Goal: Task Accomplishment & Management: Manage account settings

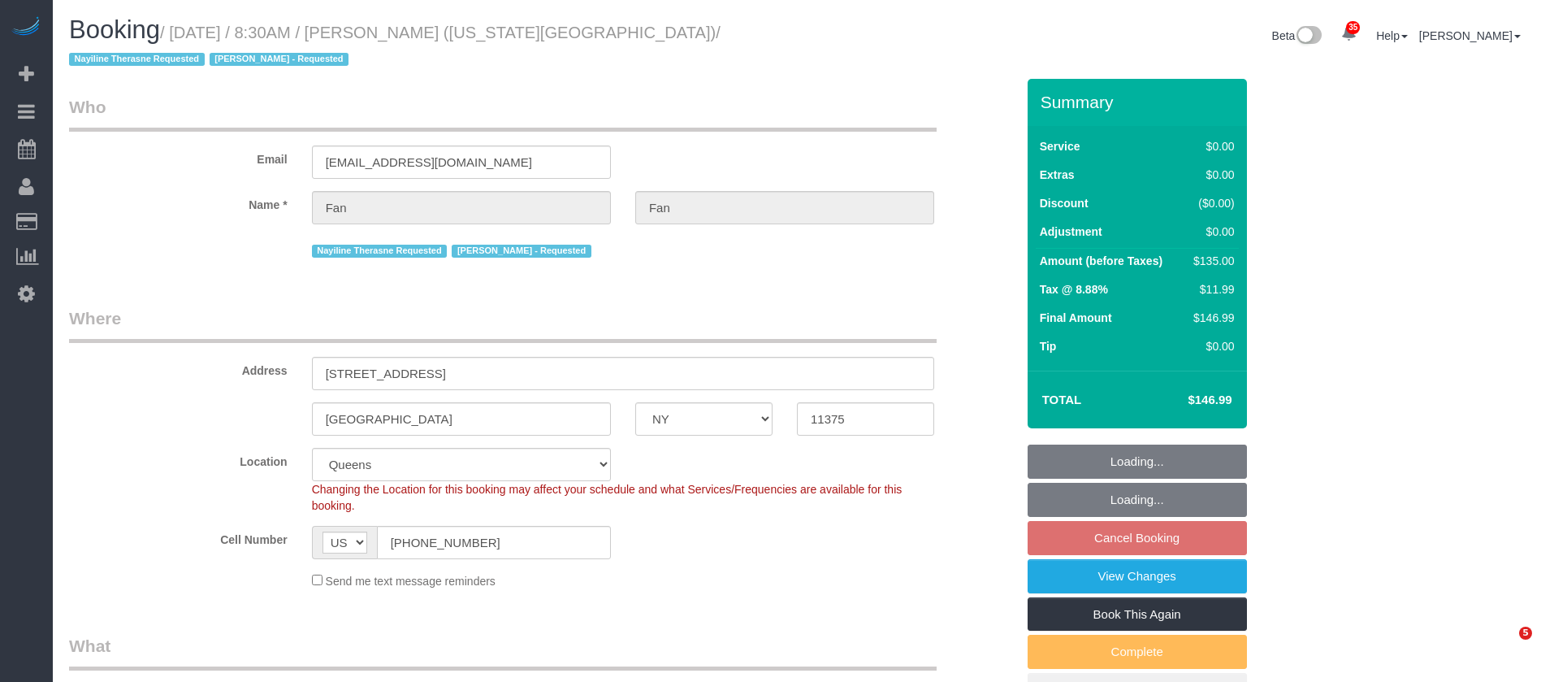
select select "NY"
select select "number:89"
select select "number:90"
select select "number:15"
select select "number:7"
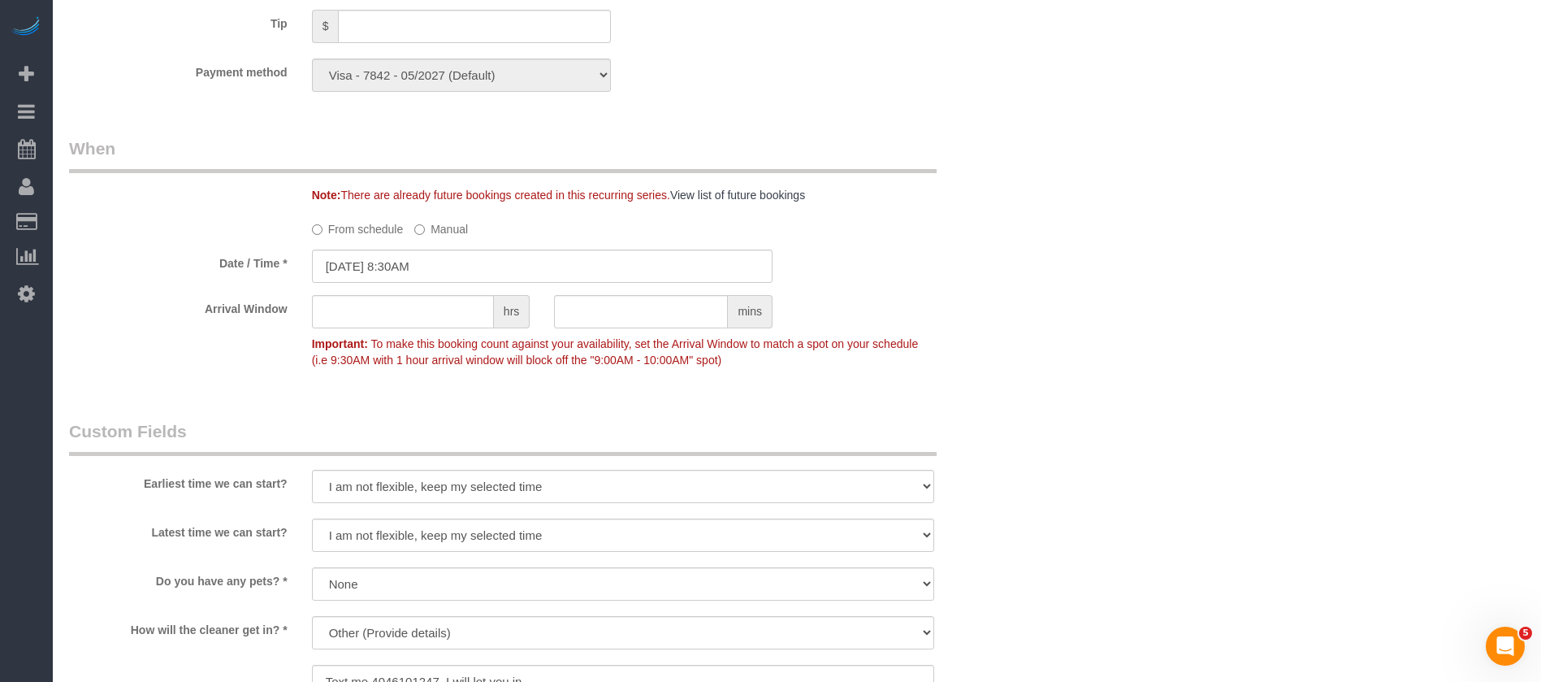
scroll to position [1828, 0]
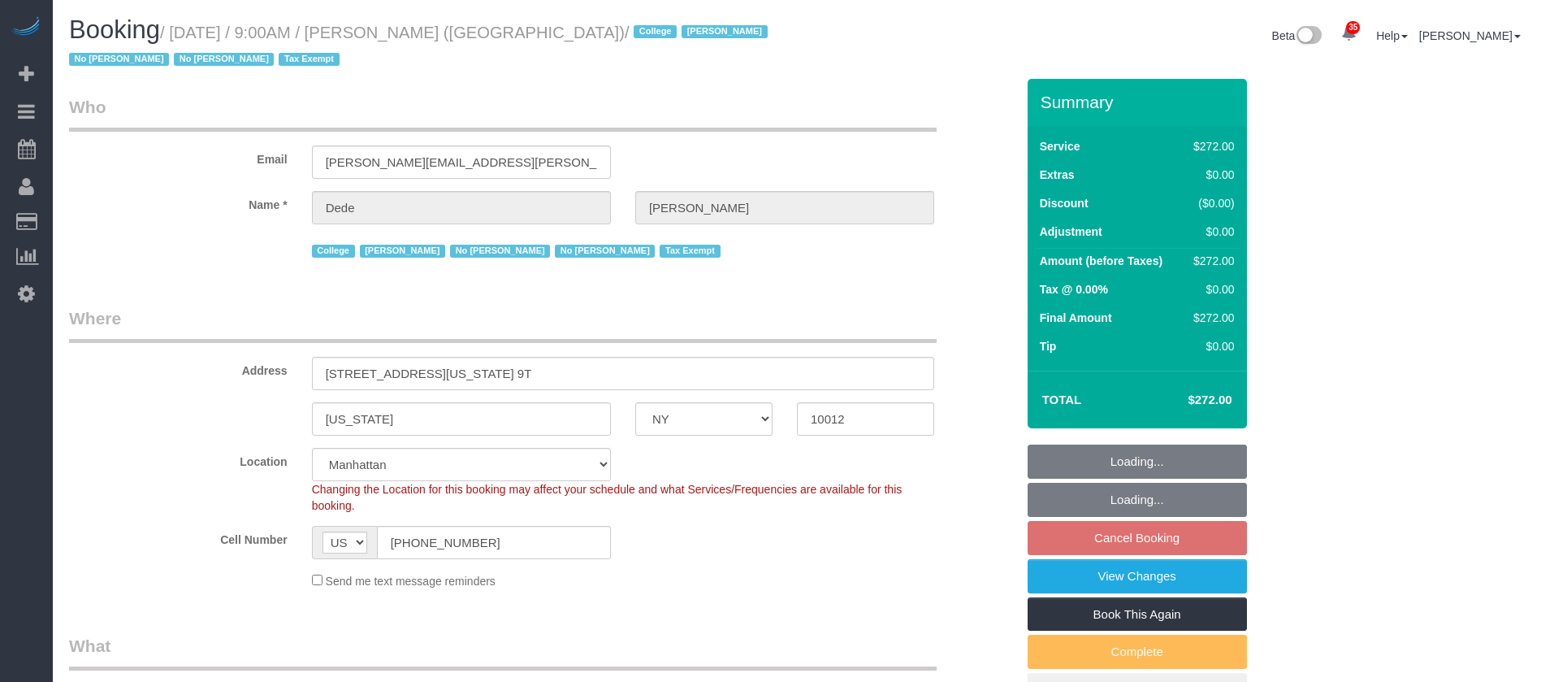
select select "NY"
select select "240"
select select "number:56"
select select "number:79"
select select "number:15"
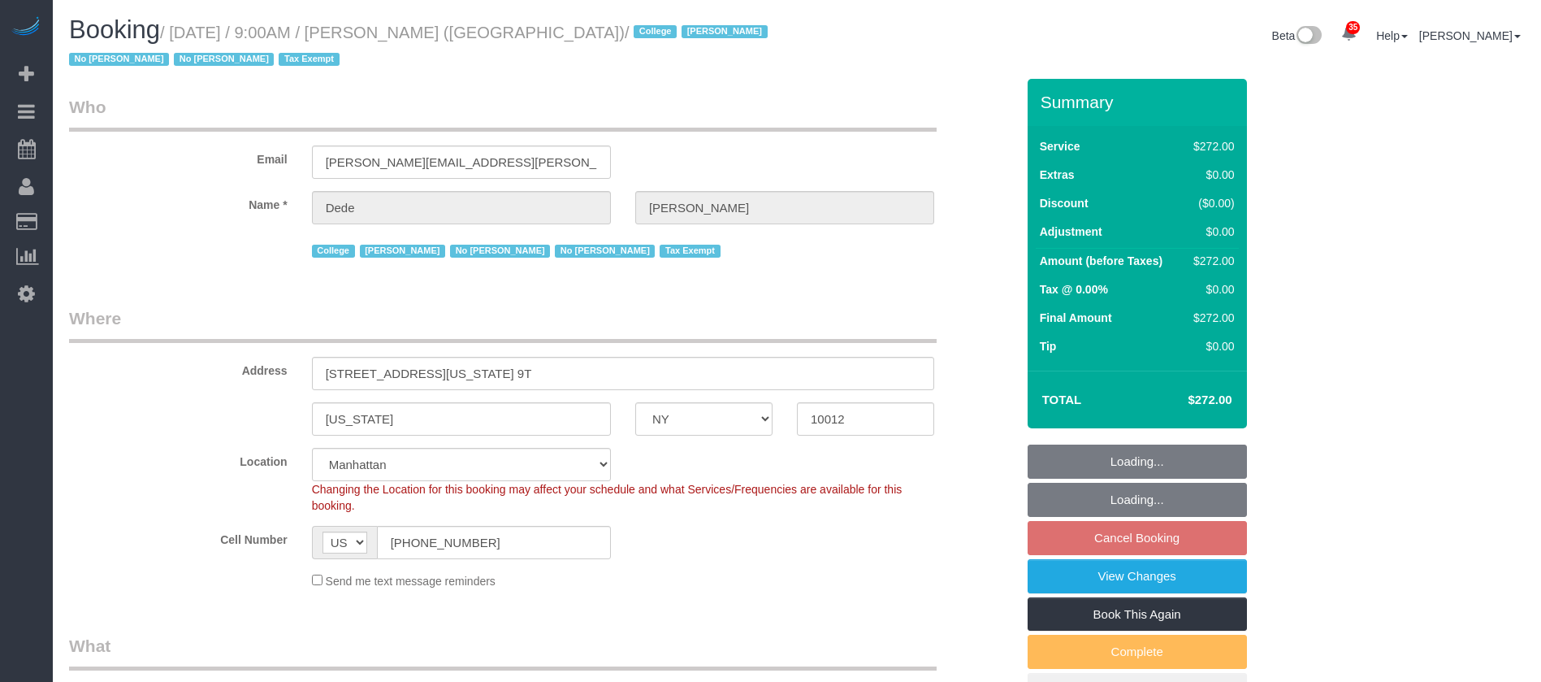
select select "number:6"
select select "spot60"
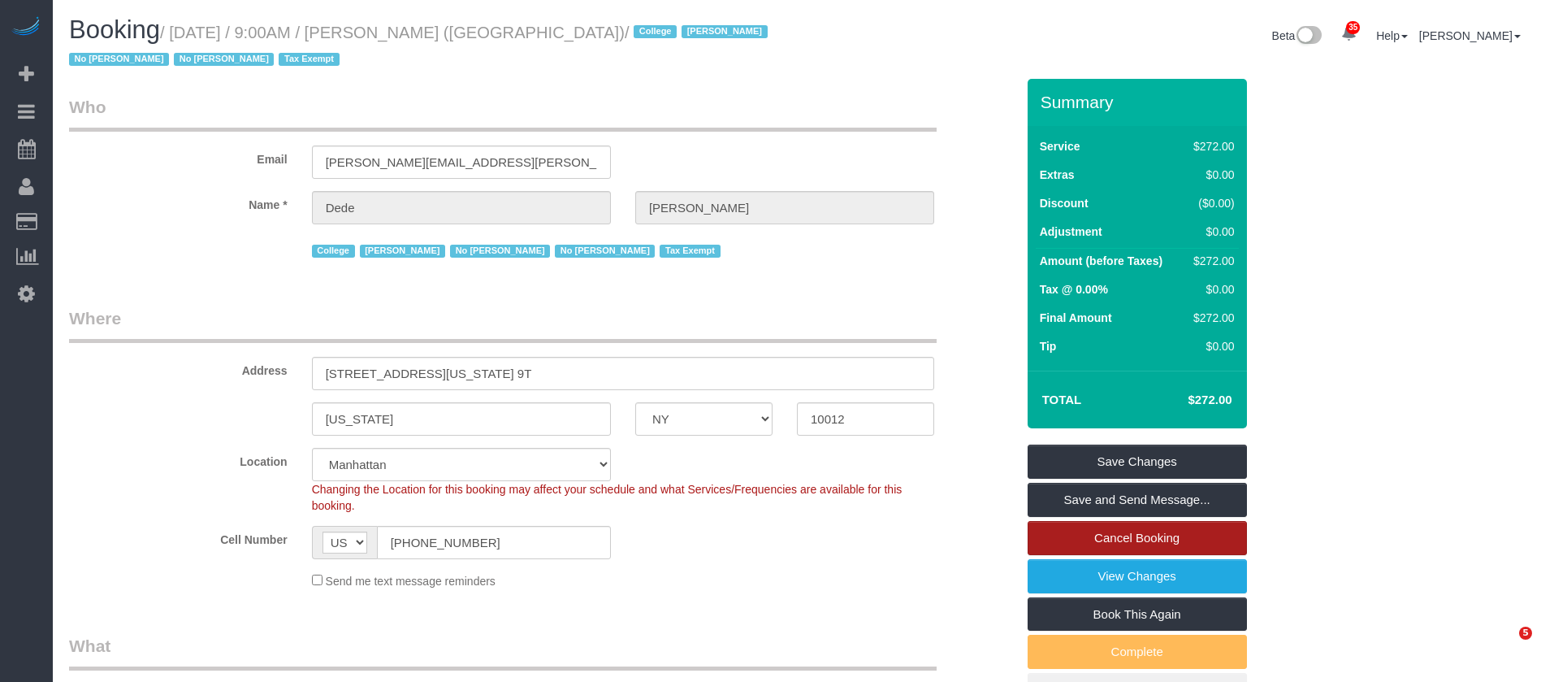
click at [1087, 564] on link "View Changes" at bounding box center [1137, 576] width 219 height 34
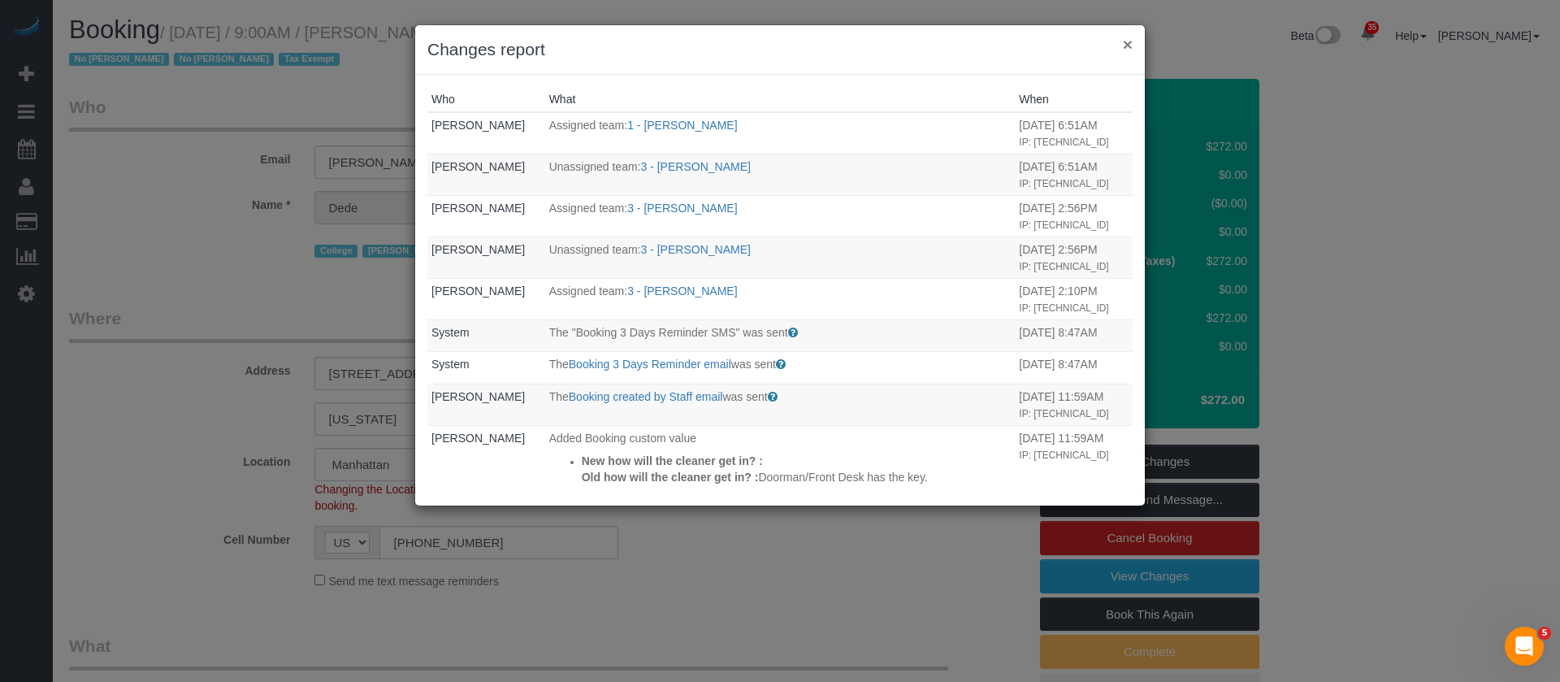
click at [1129, 44] on button "×" at bounding box center [1128, 44] width 10 height 17
click at [1127, 43] on button "×" at bounding box center [1128, 44] width 10 height 17
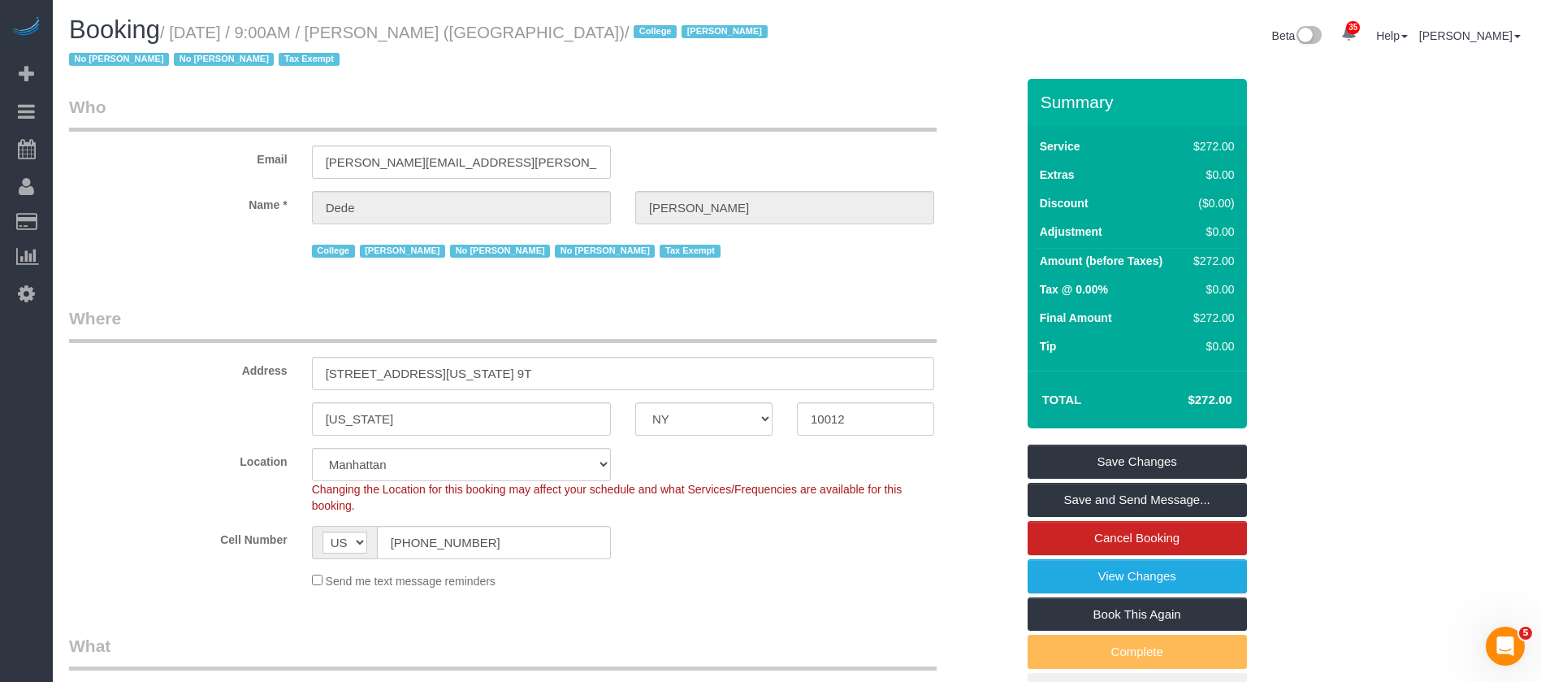
click at [1020, 288] on div "Summary Service $272.00 Extras $0.00 Discount ($0.00) Adjustment $0.00 Amount (…" at bounding box center [1197, 409] width 364 height 661
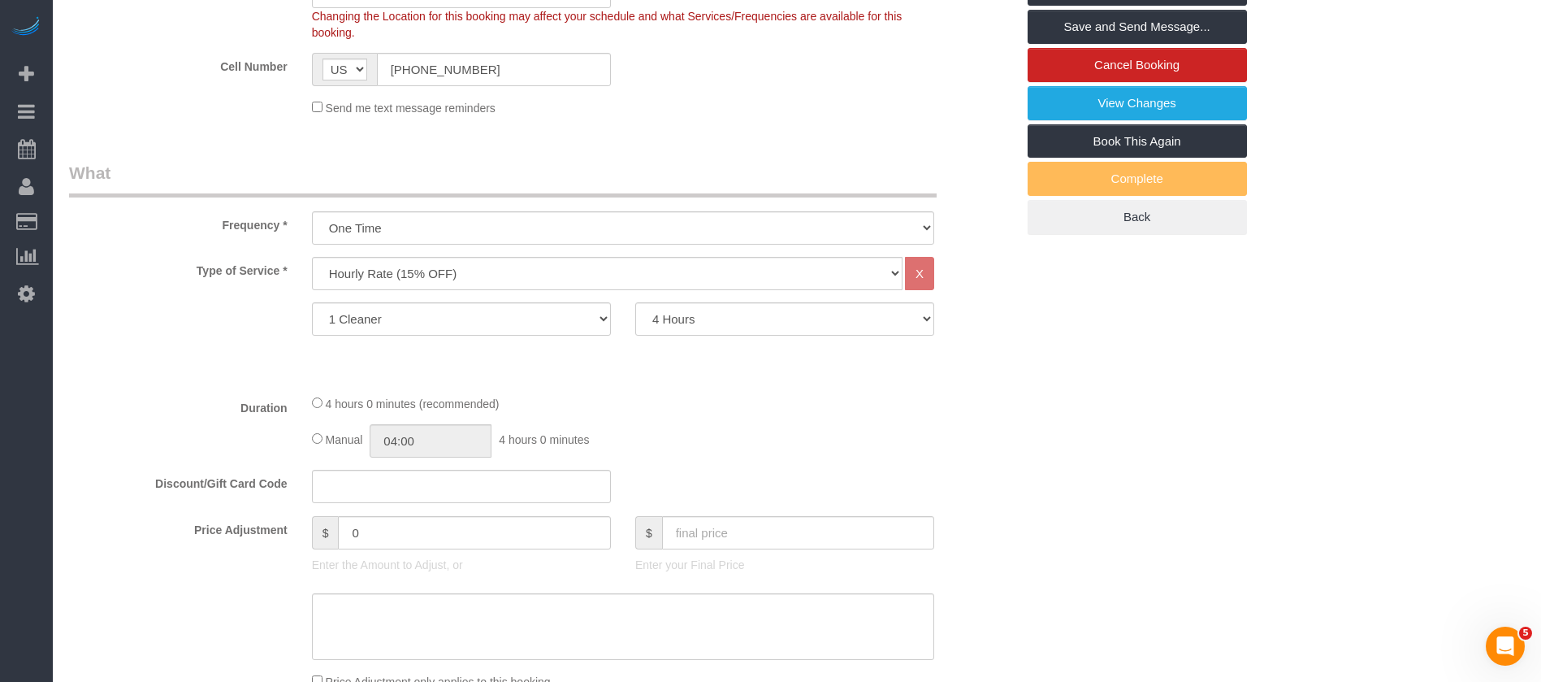
scroll to position [366, 0]
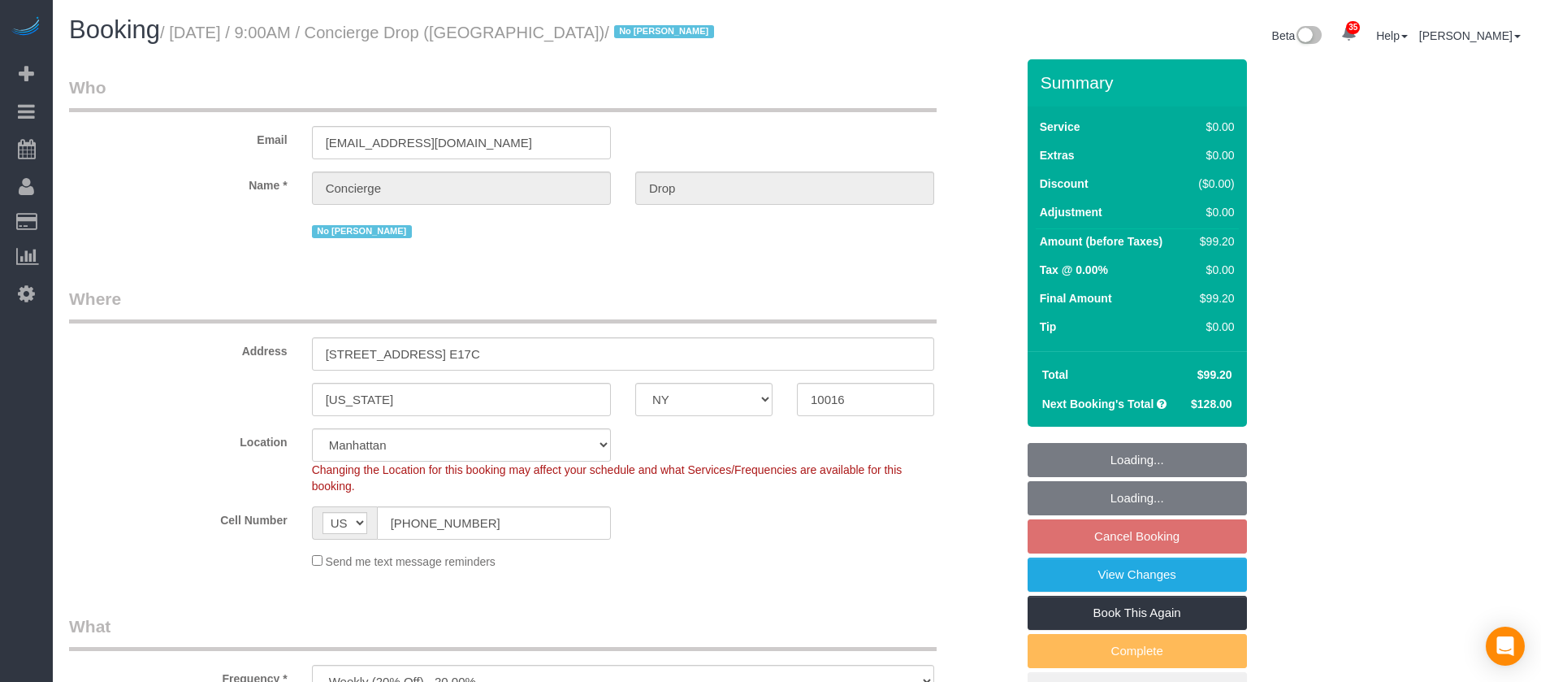
select select "NY"
select select "1"
select select "spot60"
select select "number:89"
select select "number:90"
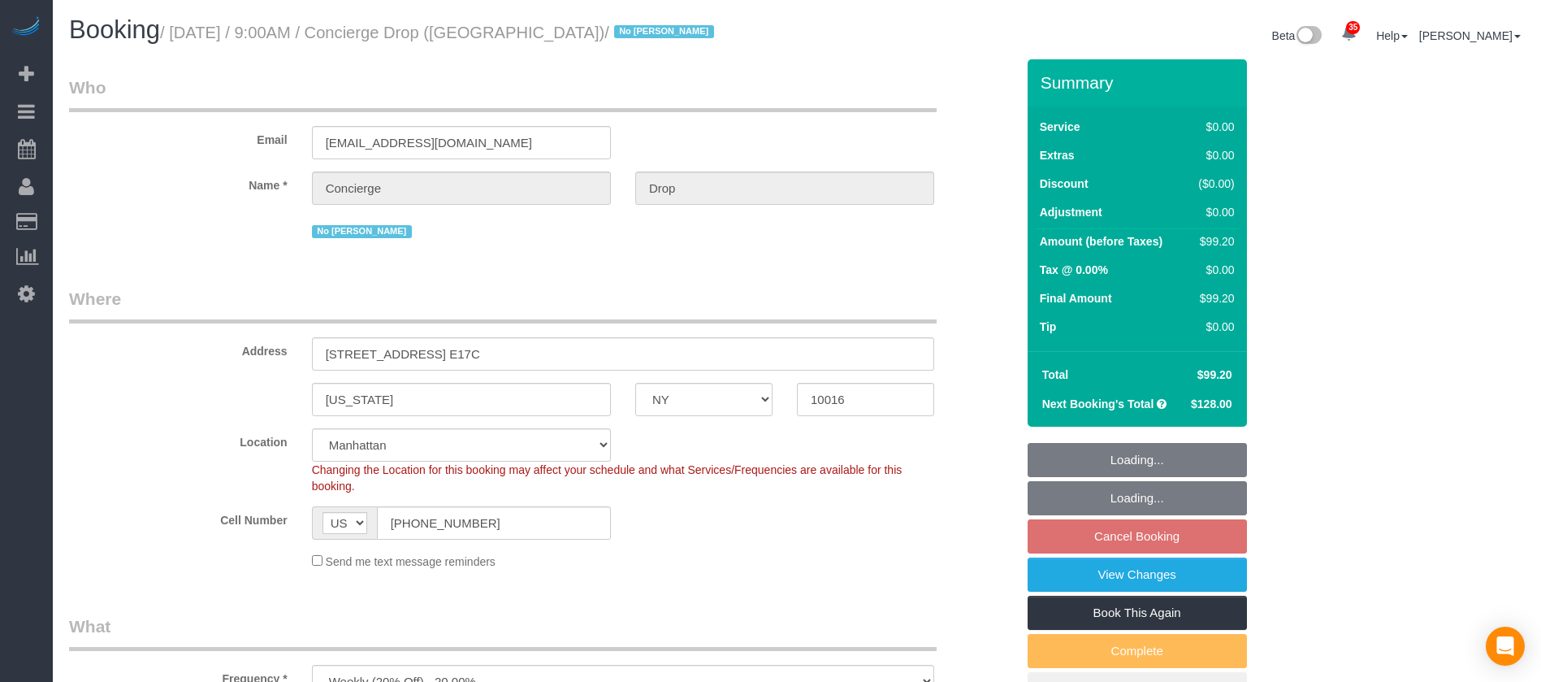
select select "number:15"
select select "number:6"
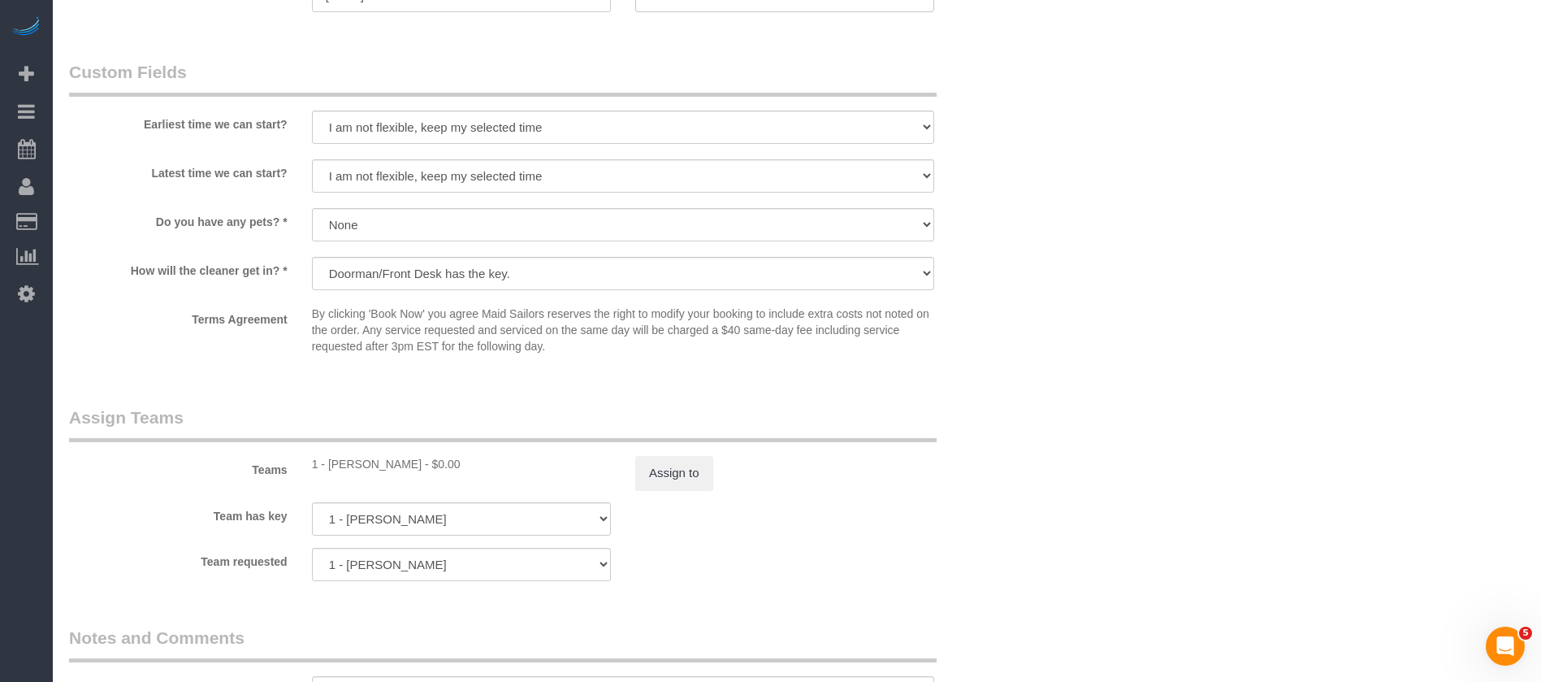
scroll to position [1950, 0]
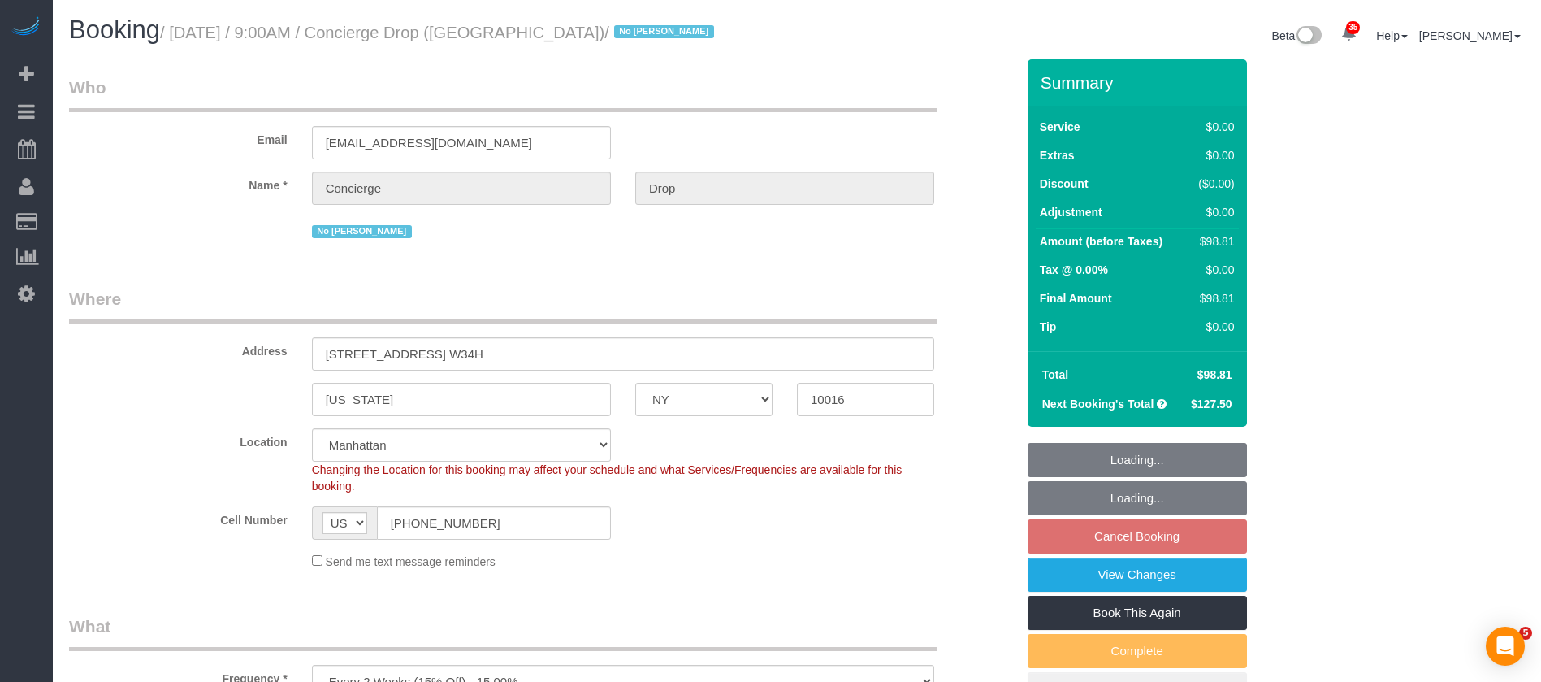
select select "NY"
select select "spot60"
select select "number:89"
select select "number:90"
select select "number:15"
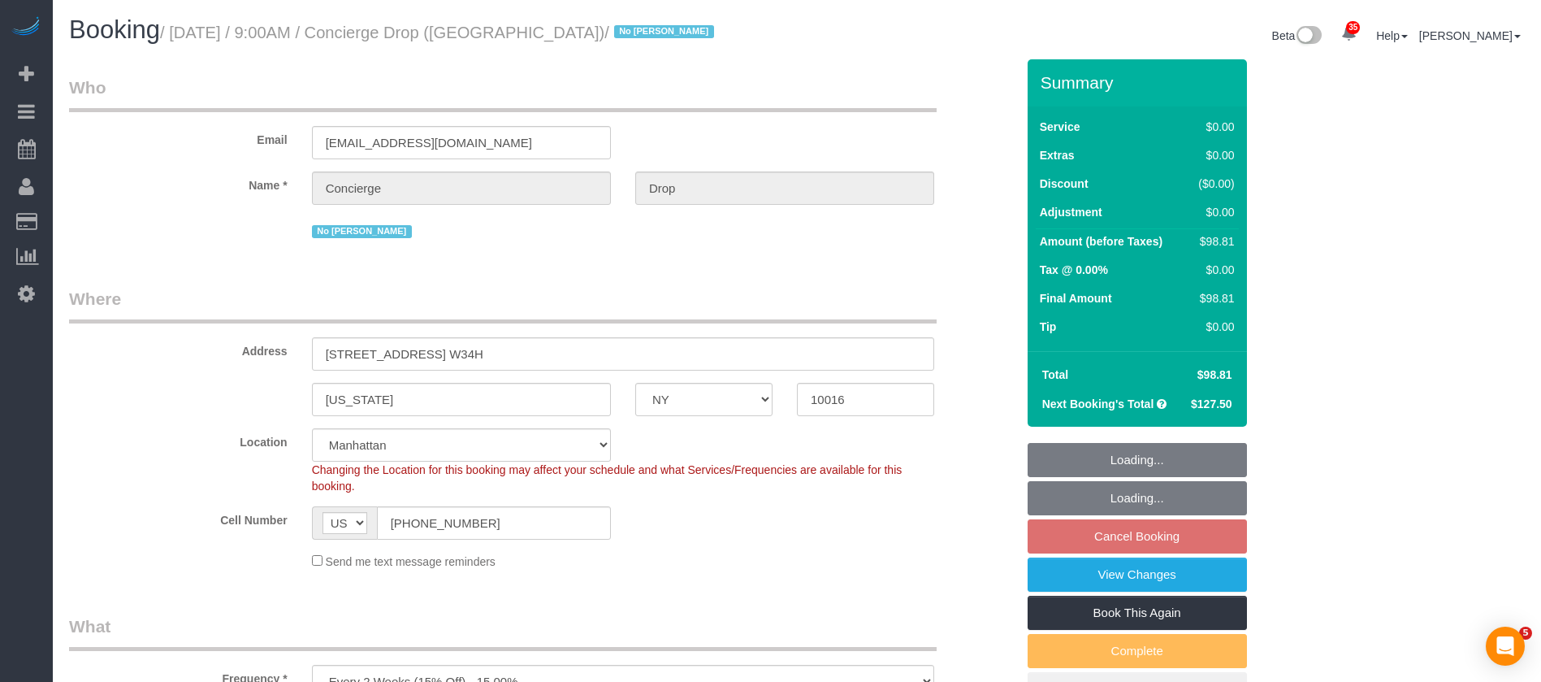
select select "number:5"
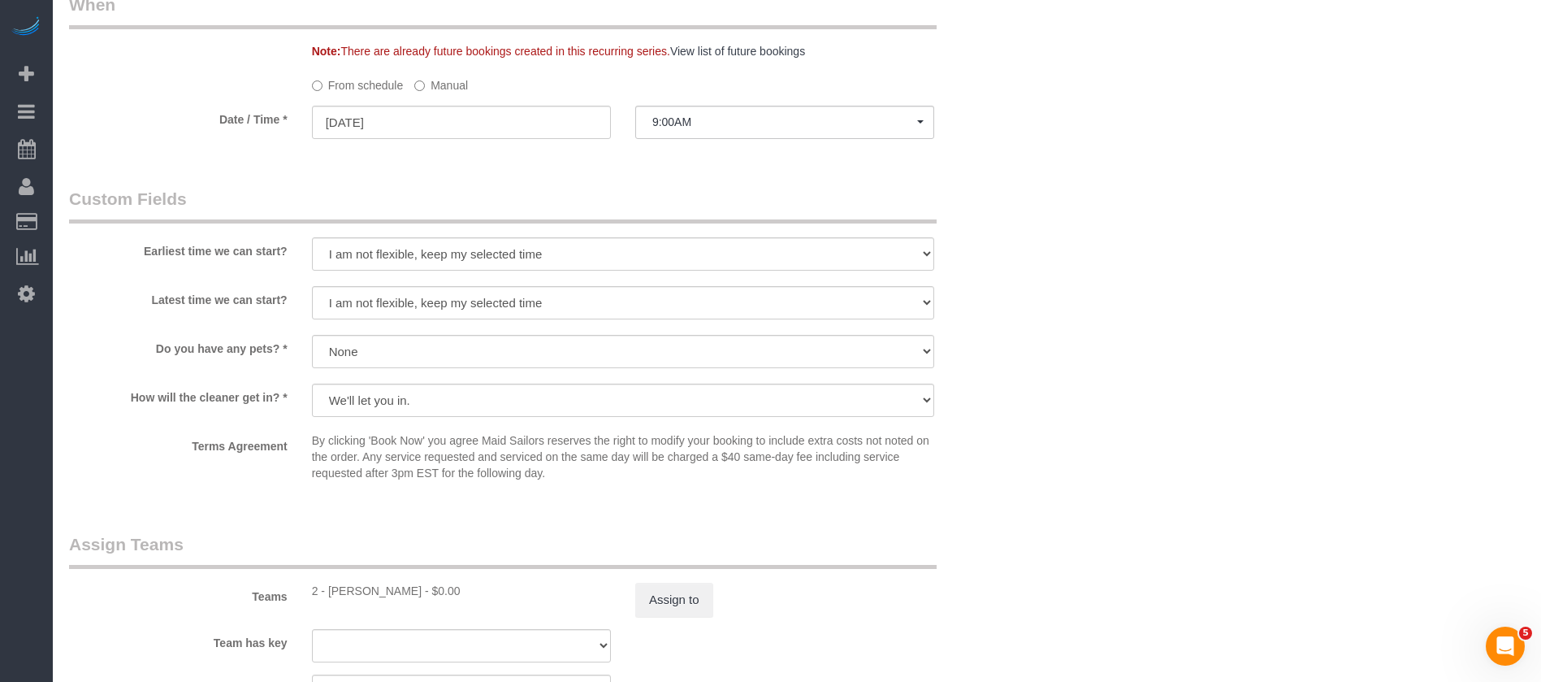
scroll to position [1828, 0]
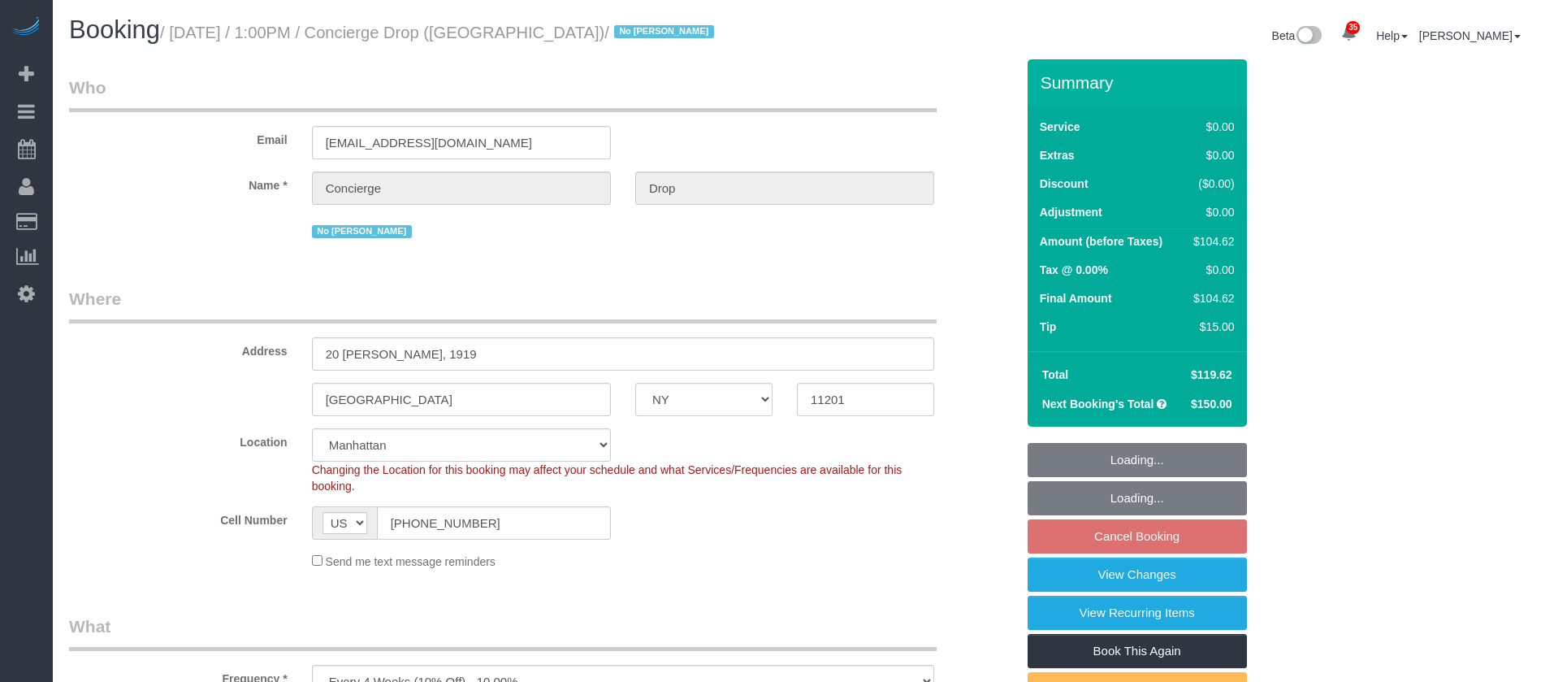
select select "NY"
select select "spot5"
select select "number:89"
select select "number:90"
select select "number:15"
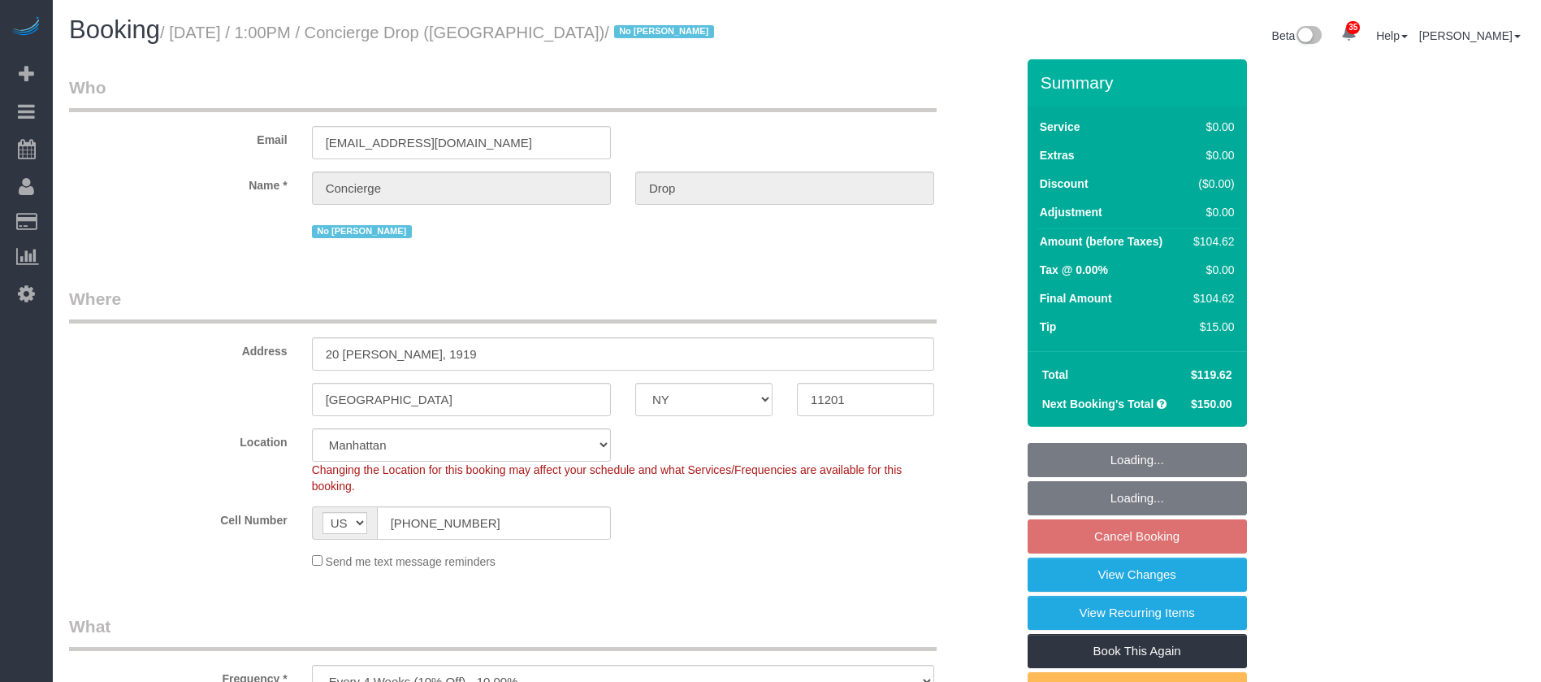
select select "number:5"
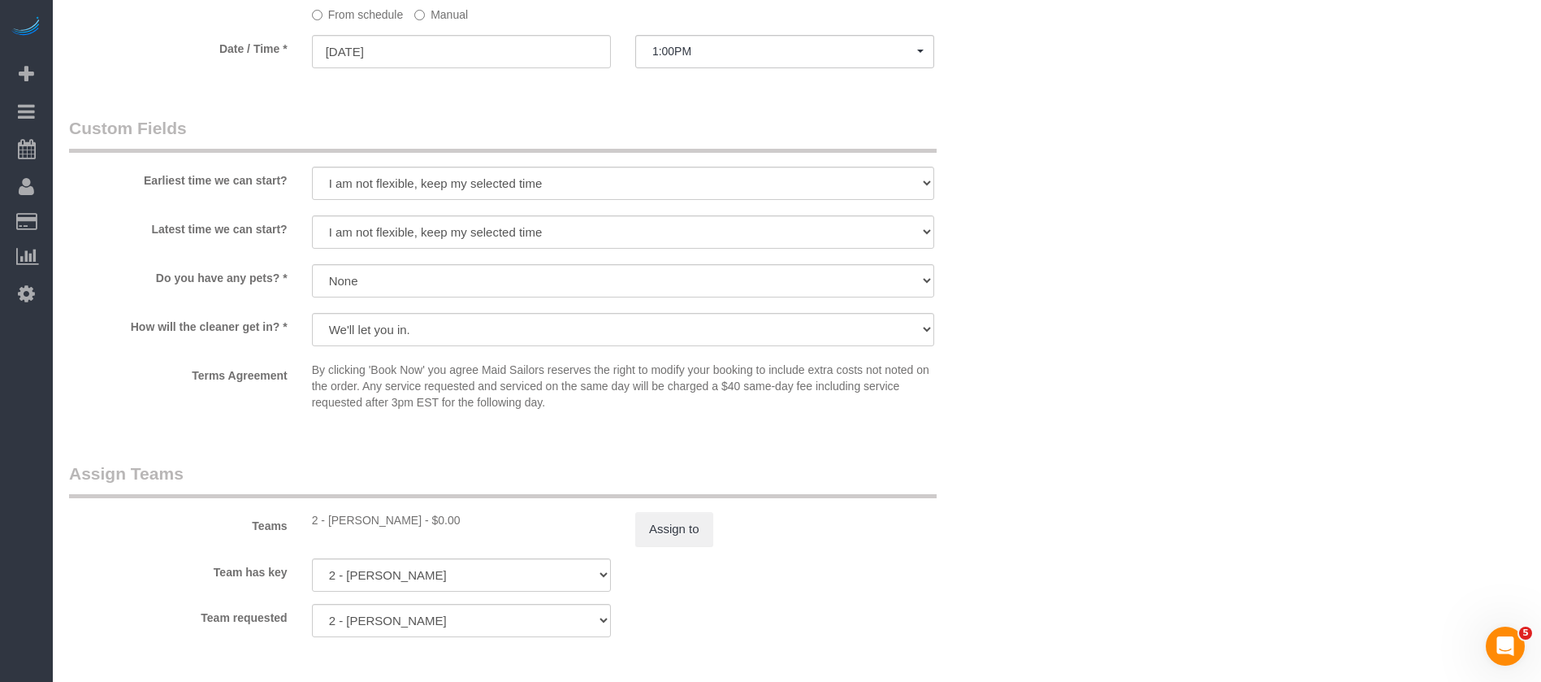
scroll to position [1950, 0]
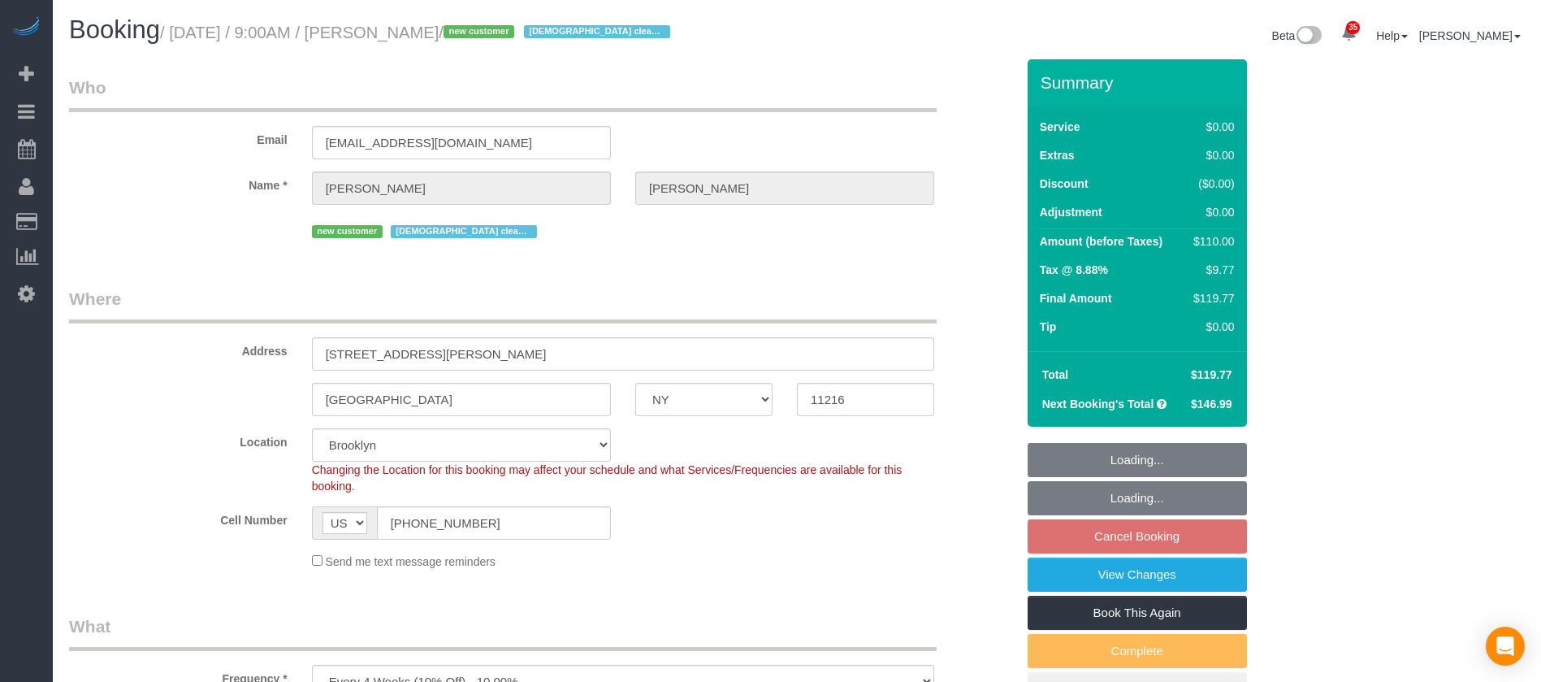
select select "NY"
select select "spot60"
select select "number:57"
select select "number:71"
select select "number:15"
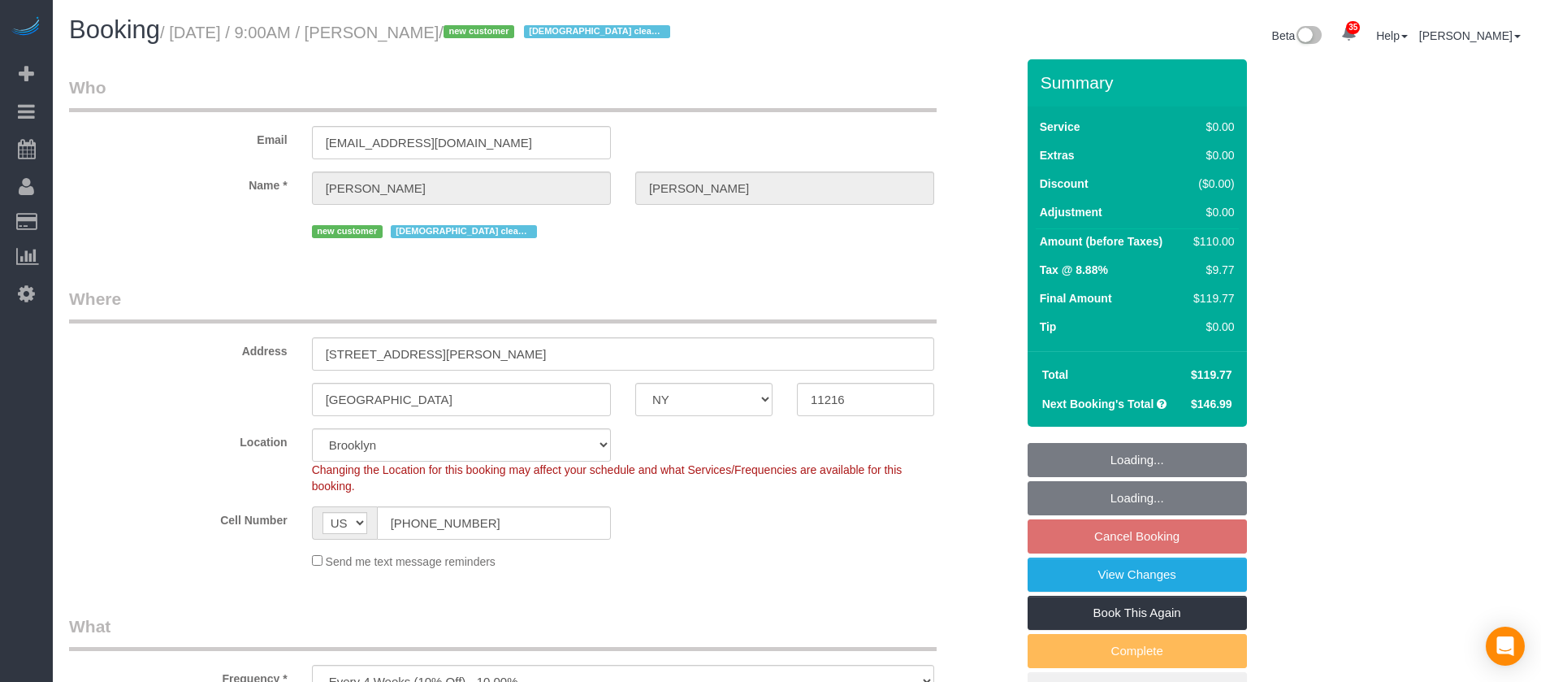
select select "number:5"
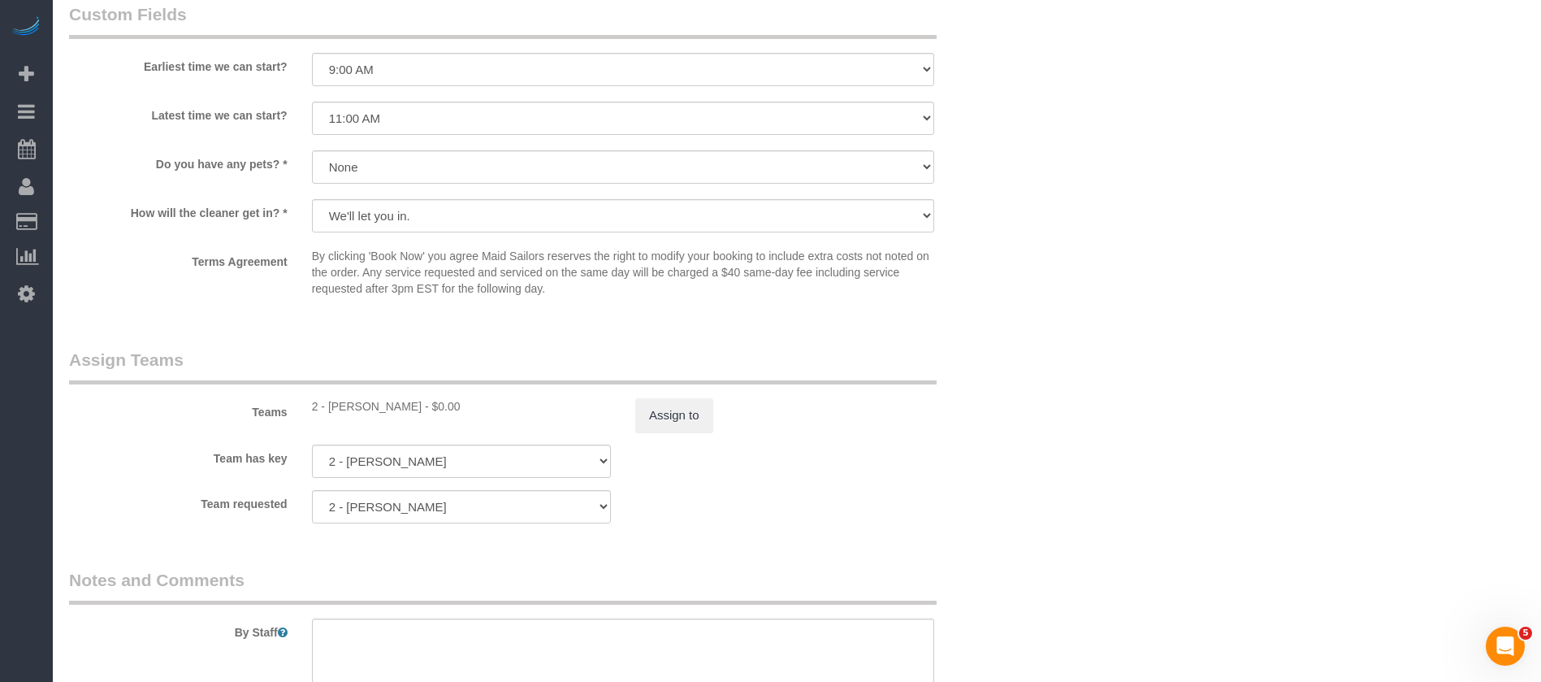
scroll to position [1950, 0]
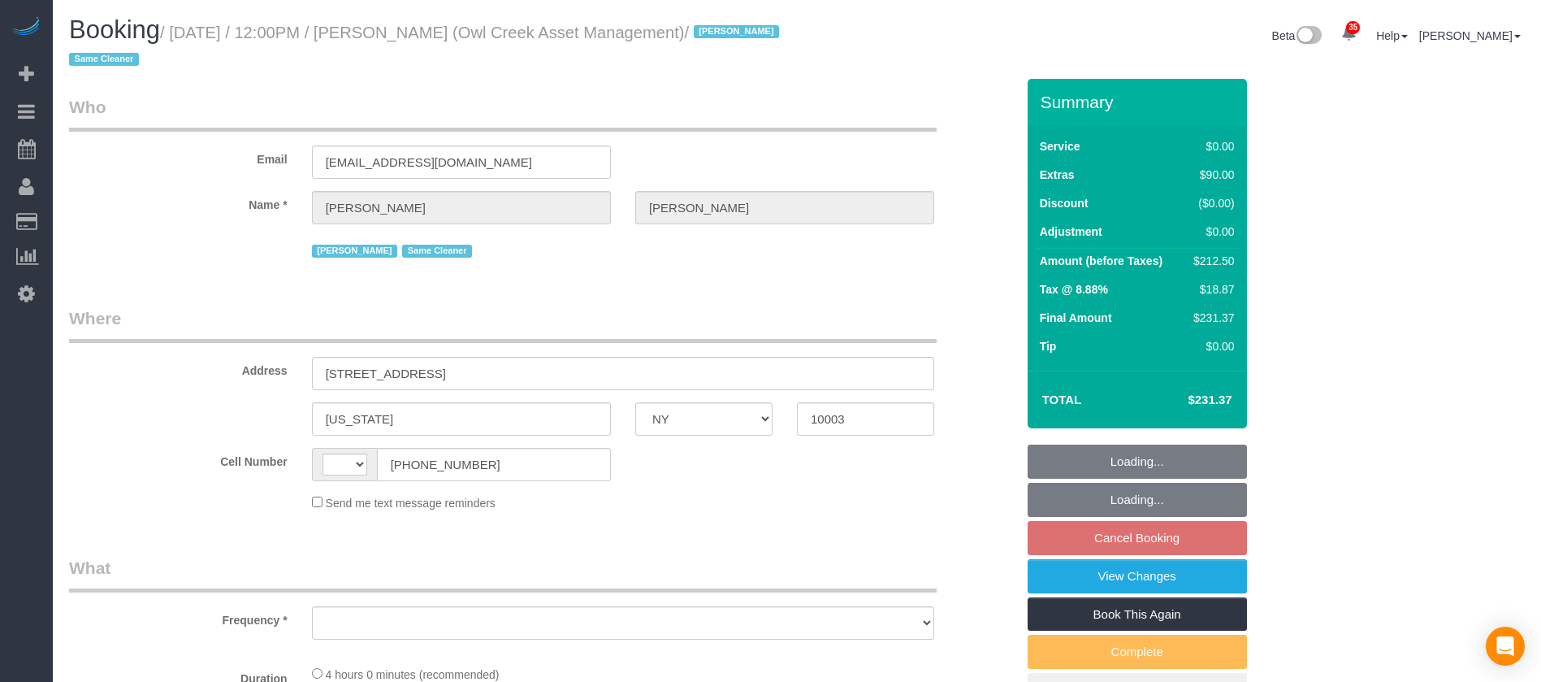
select select "NY"
select select "spot4"
select select
select select "string:US"
select select "object:1833"
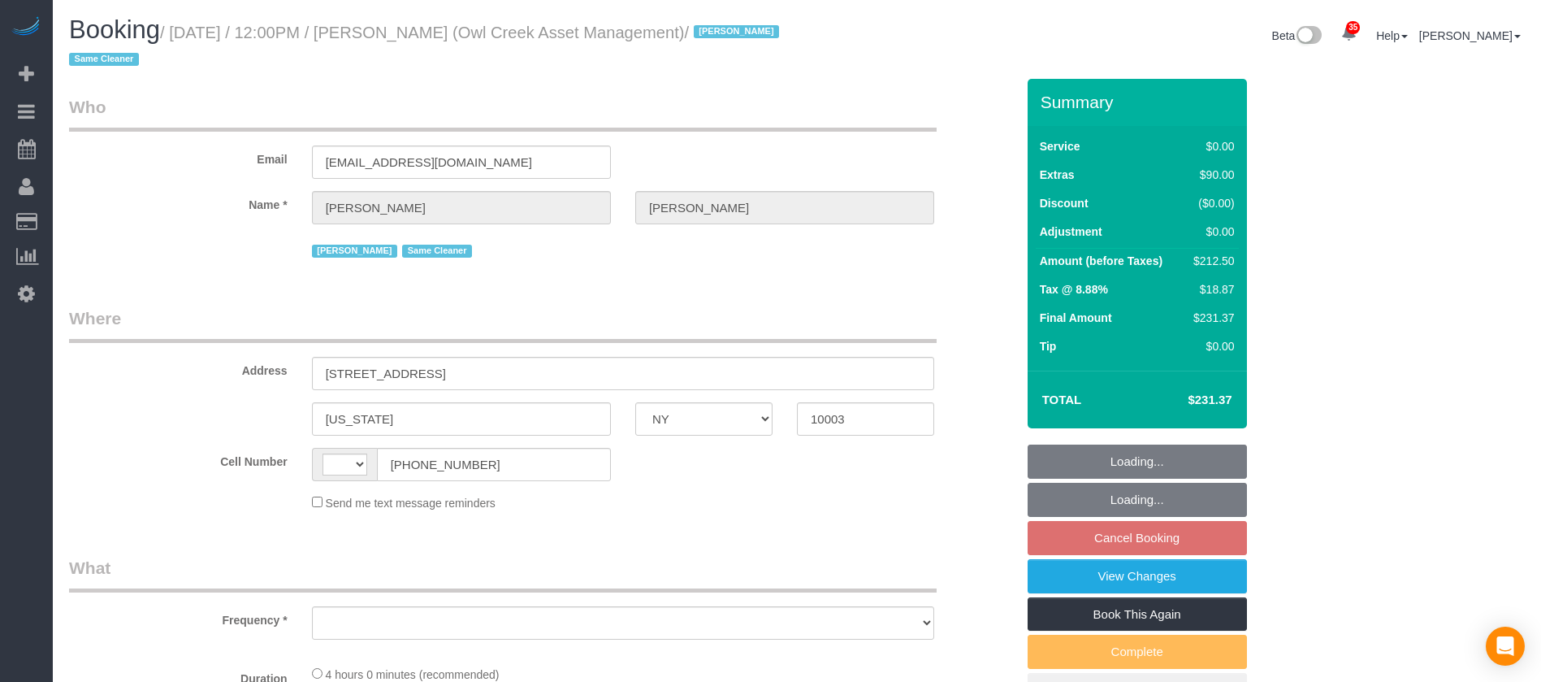
select select "string:stripe-pm_1NmKBJ4VGloSiKo7fwJ9Gviu"
select select "1"
select select "number:89"
select select "number:90"
select select "number:15"
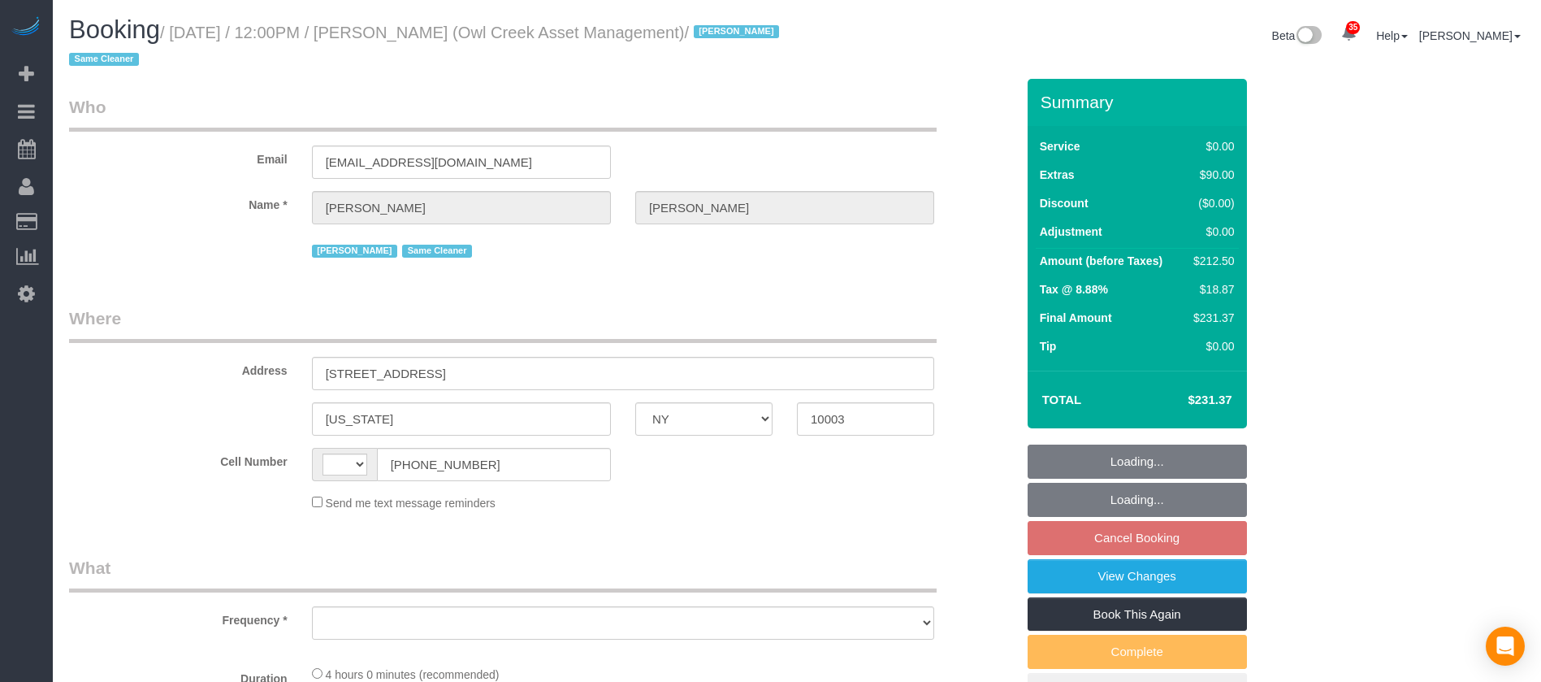
select select "number:5"
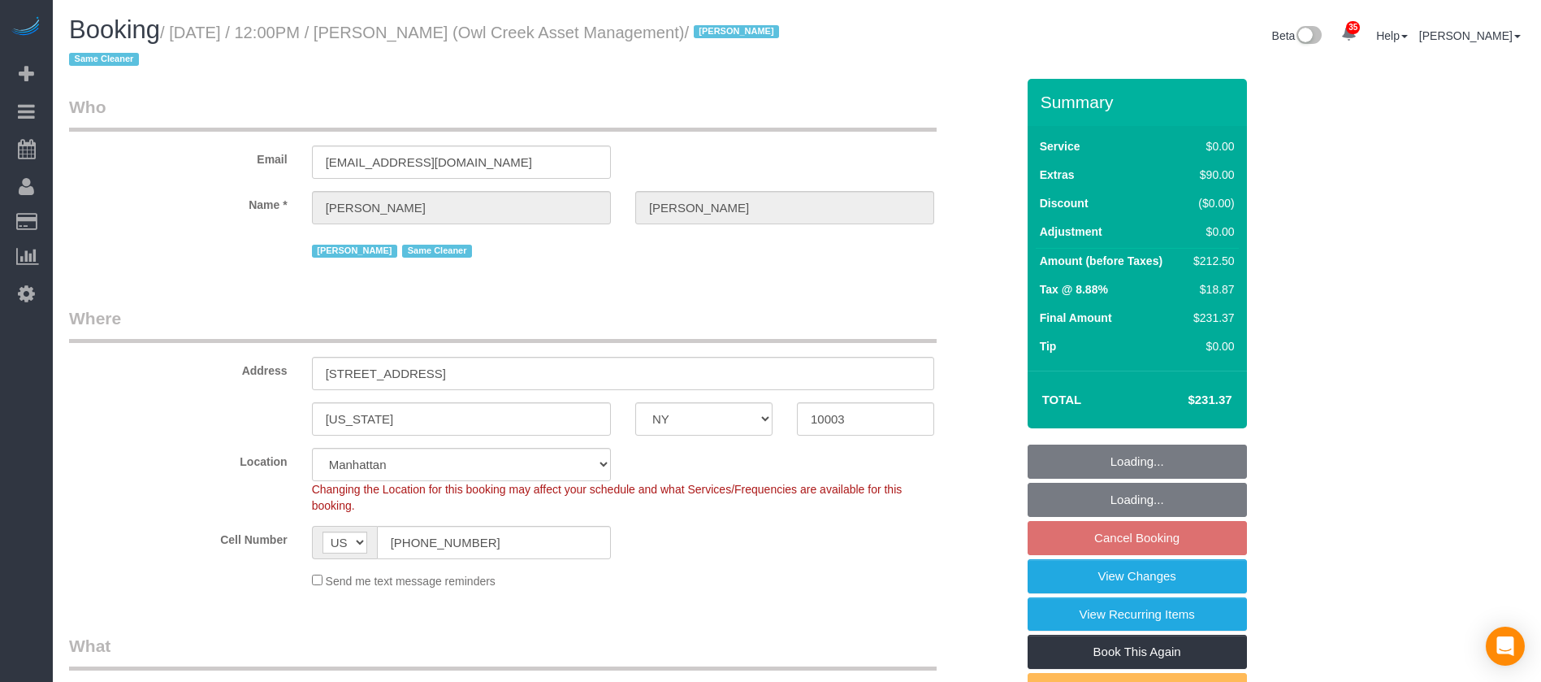
select select "spot63"
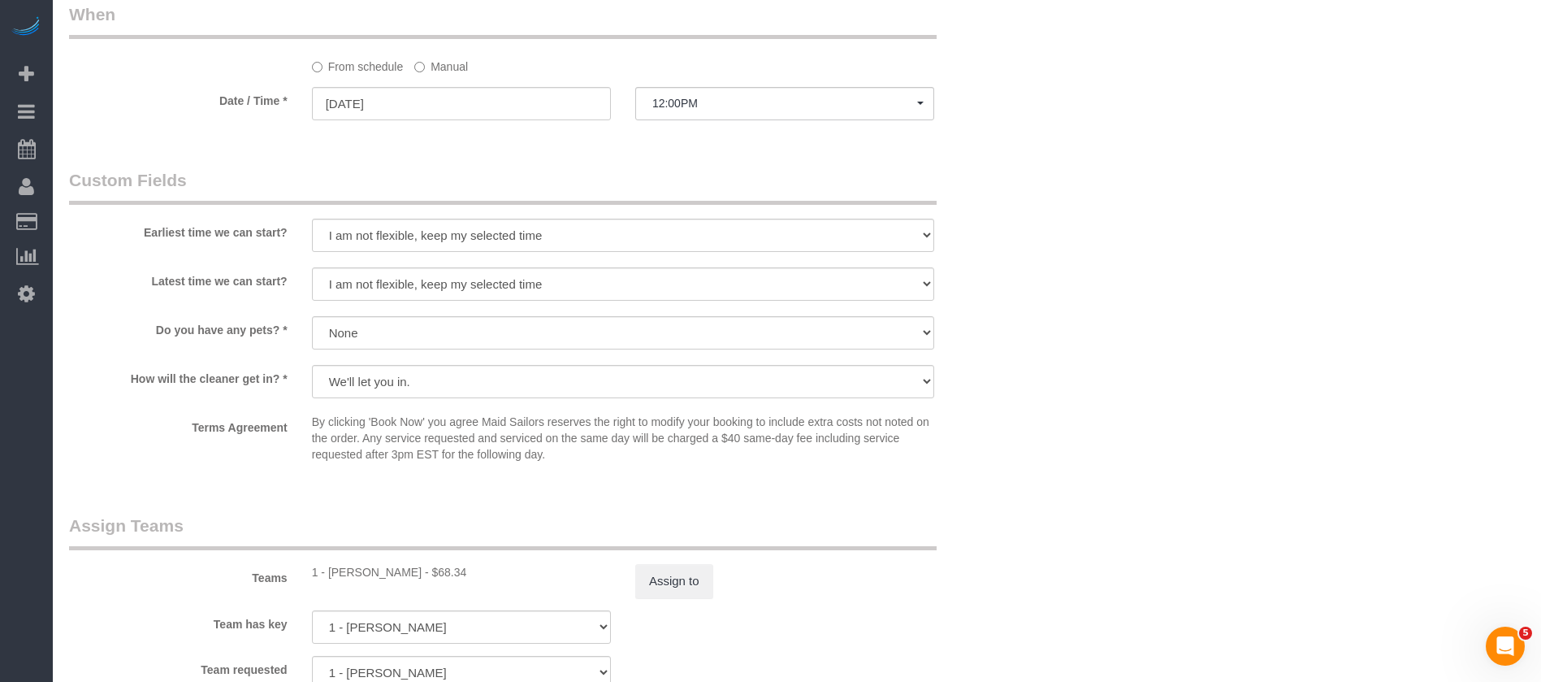
scroll to position [1828, 0]
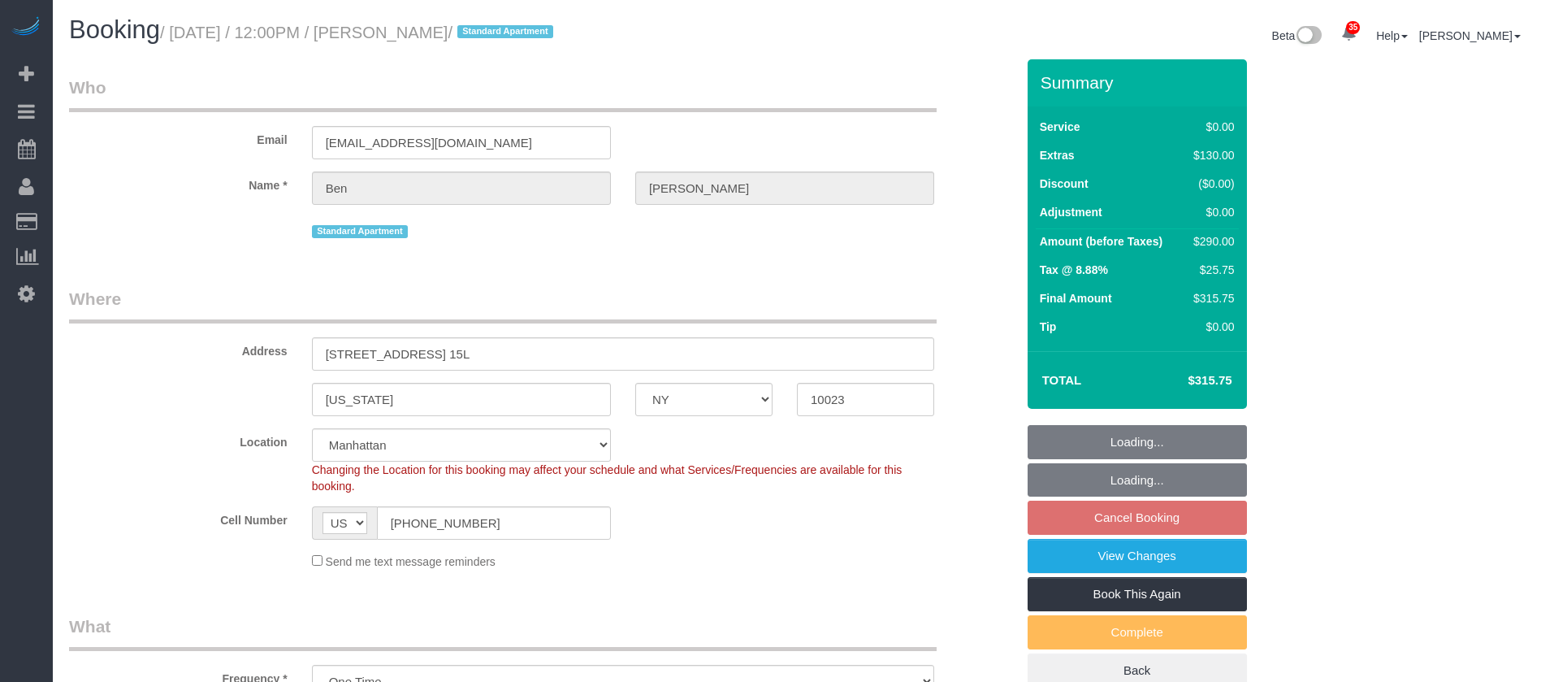
select select "NY"
select select "1"
select select "string:stripe-pm_1SF4Kl4VGloSiKo754owkTHt"
select select "spot4"
select select "number:58"
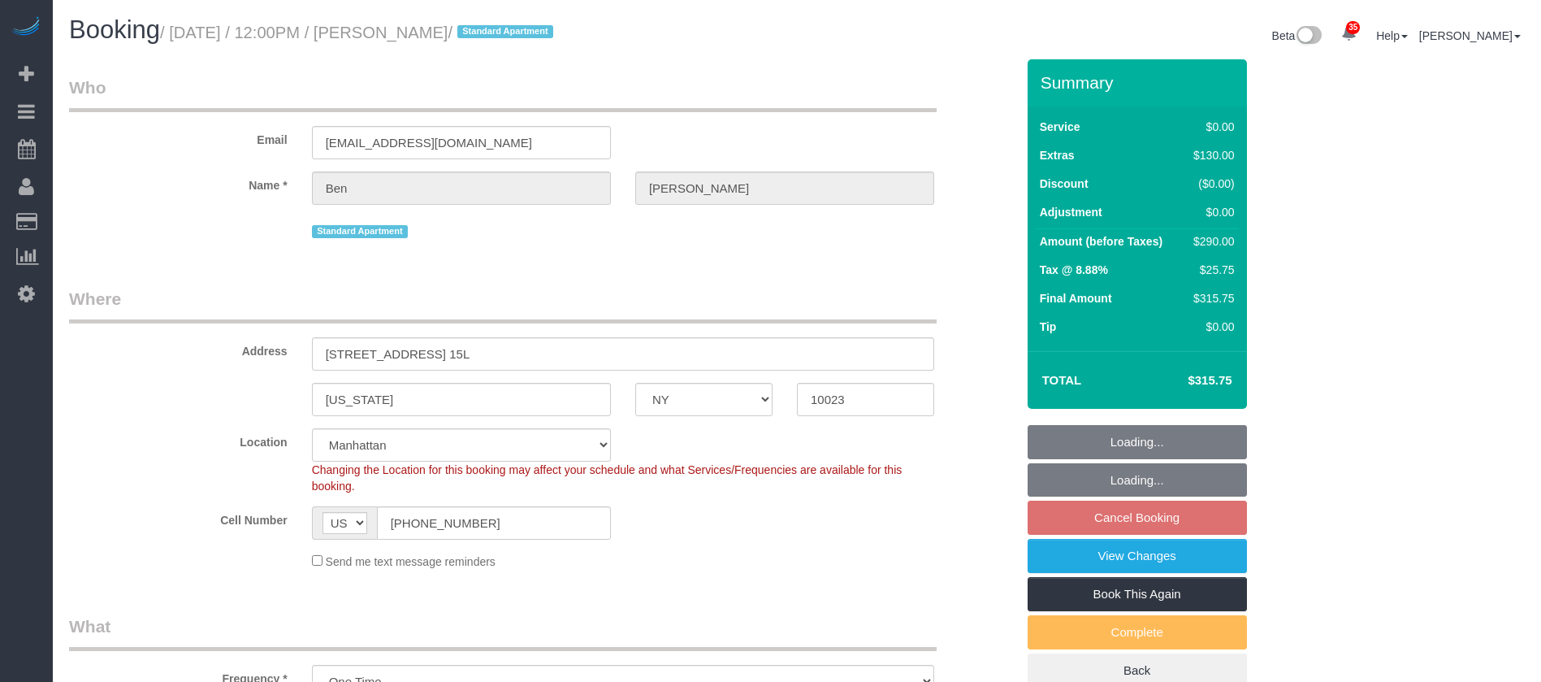
select select "number:74"
select select "number:15"
select select "number:5"
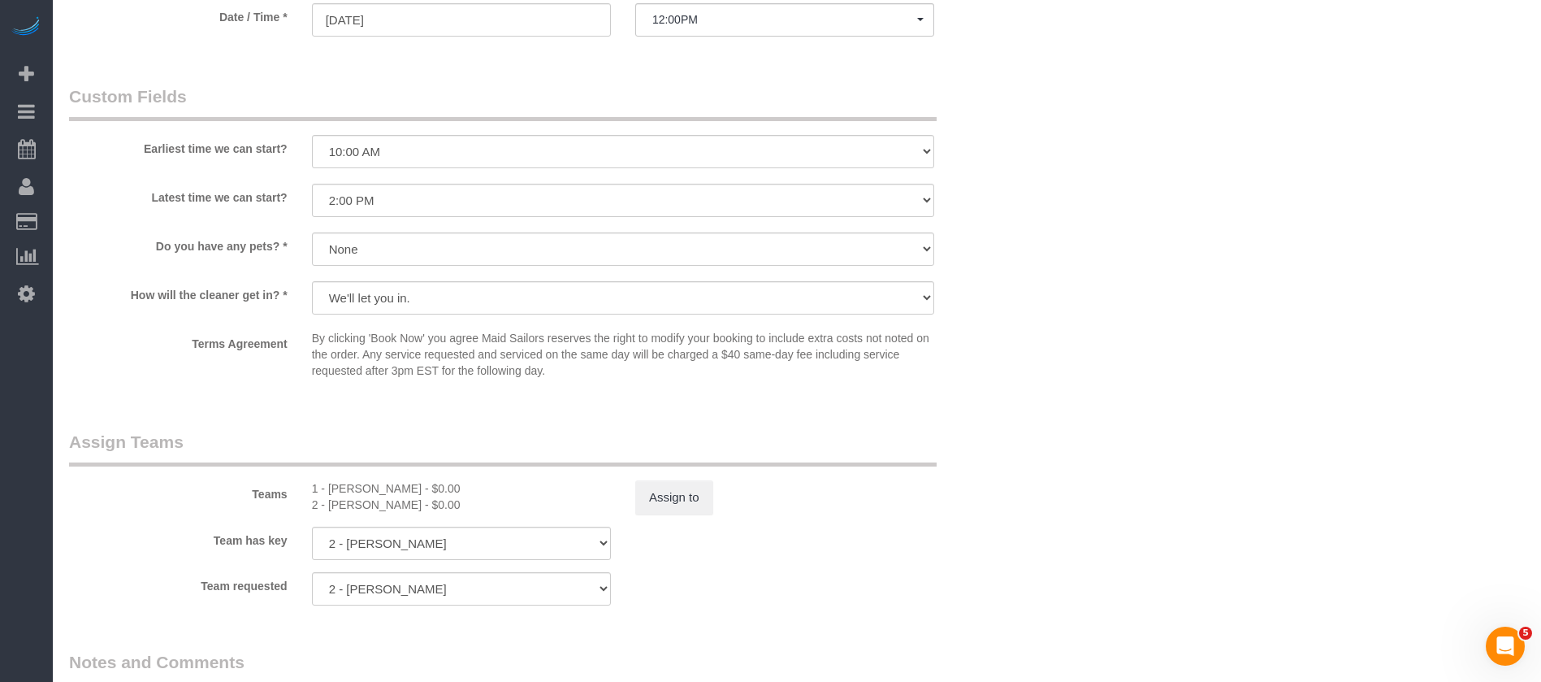
scroll to position [1950, 0]
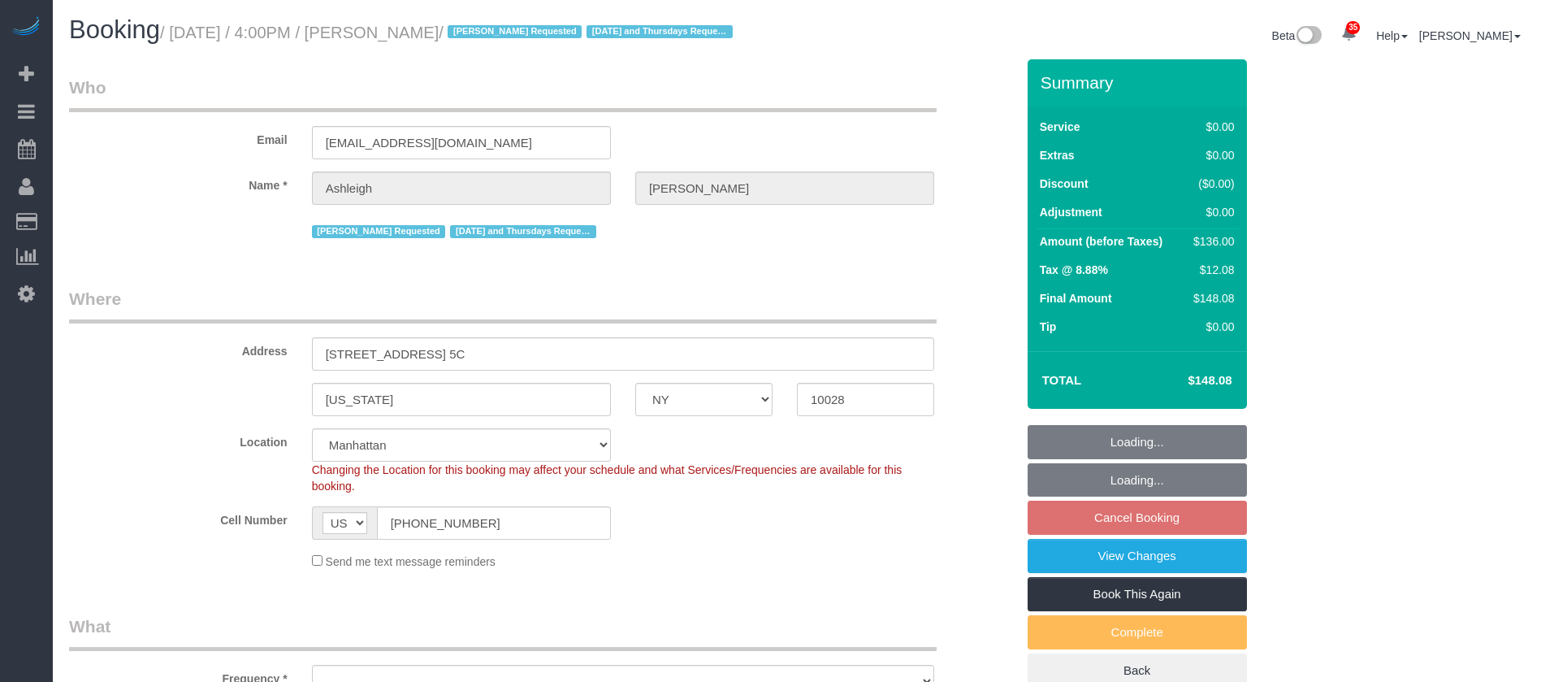
select select "NY"
select select "spot8"
select select "object:1752"
select select "string:stripe-pm_1RjPmy4VGloSiKo7ocZ9gVhm"
select select "1"
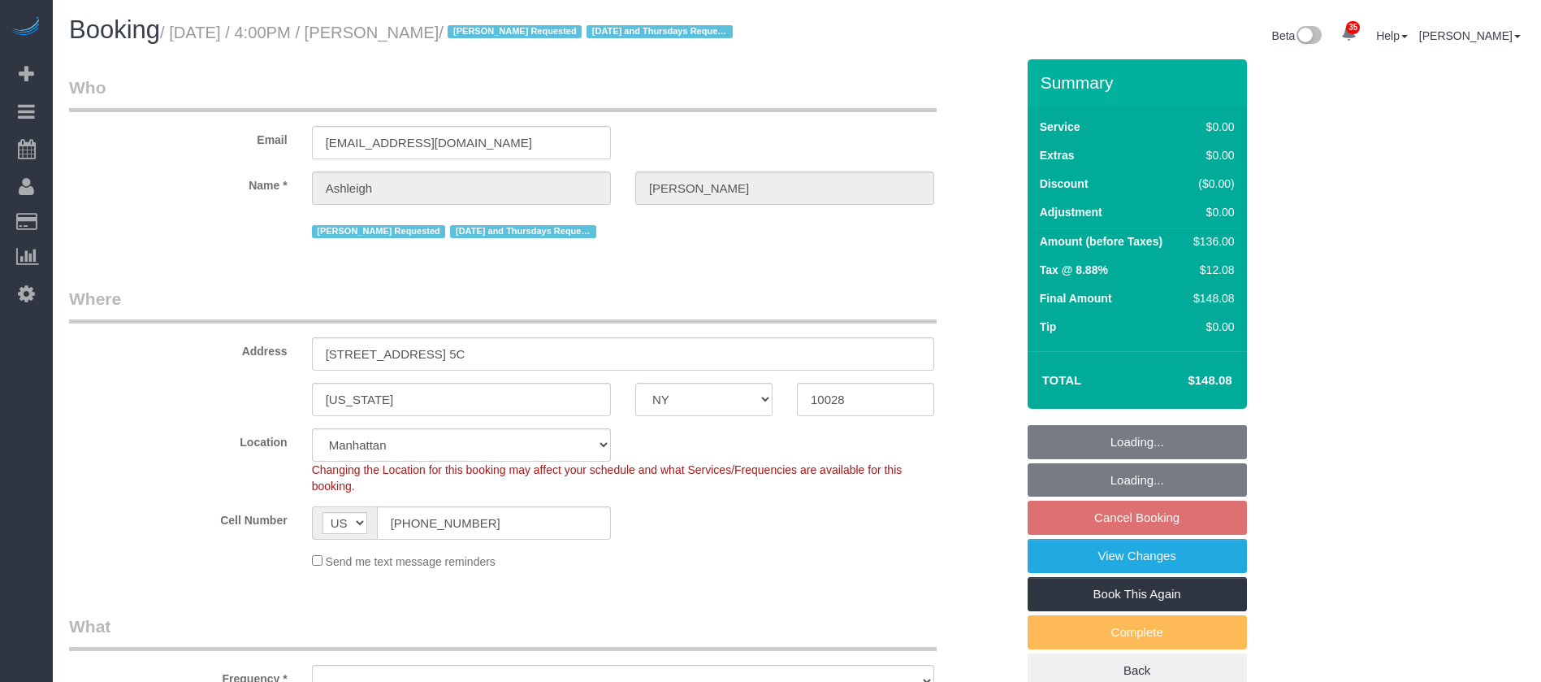
select select "number:57"
select select "number:77"
select select "number:15"
select select "number:5"
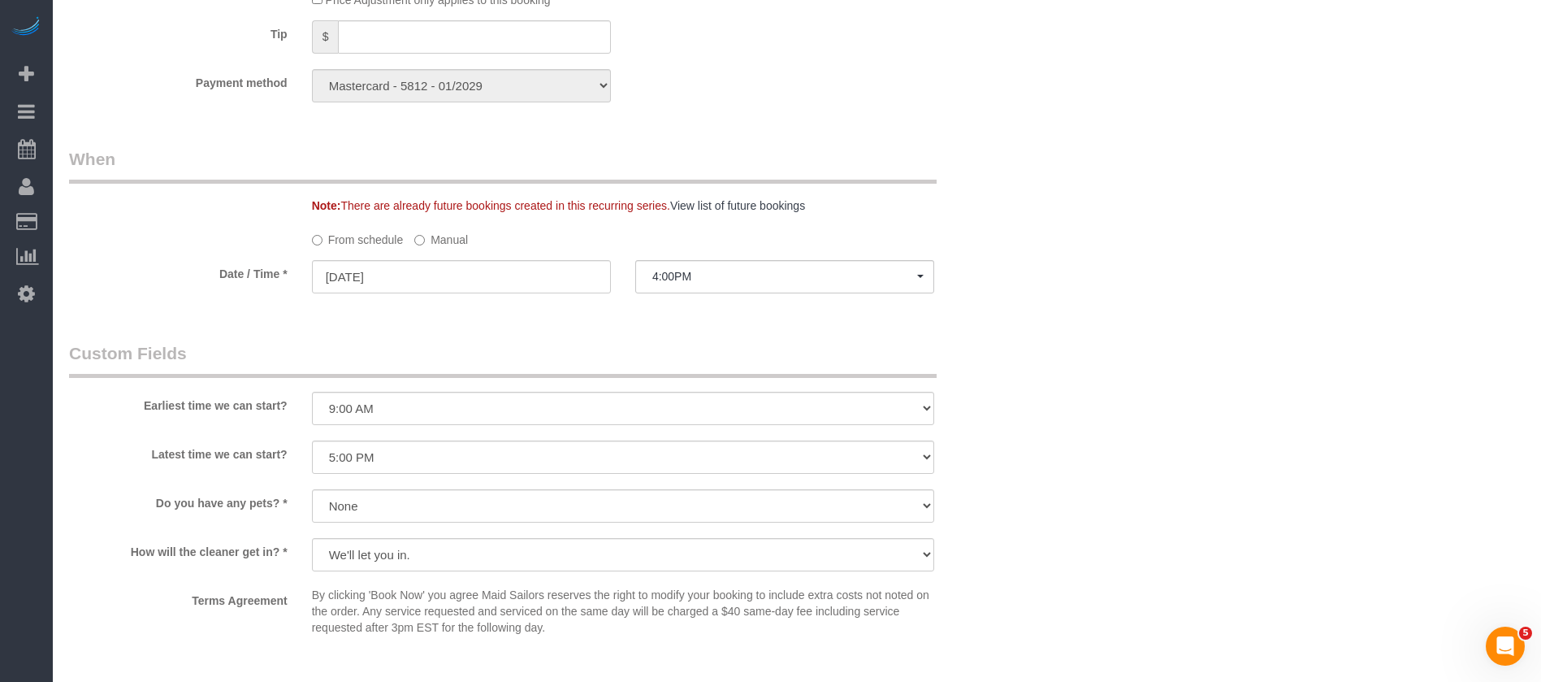
scroll to position [1950, 0]
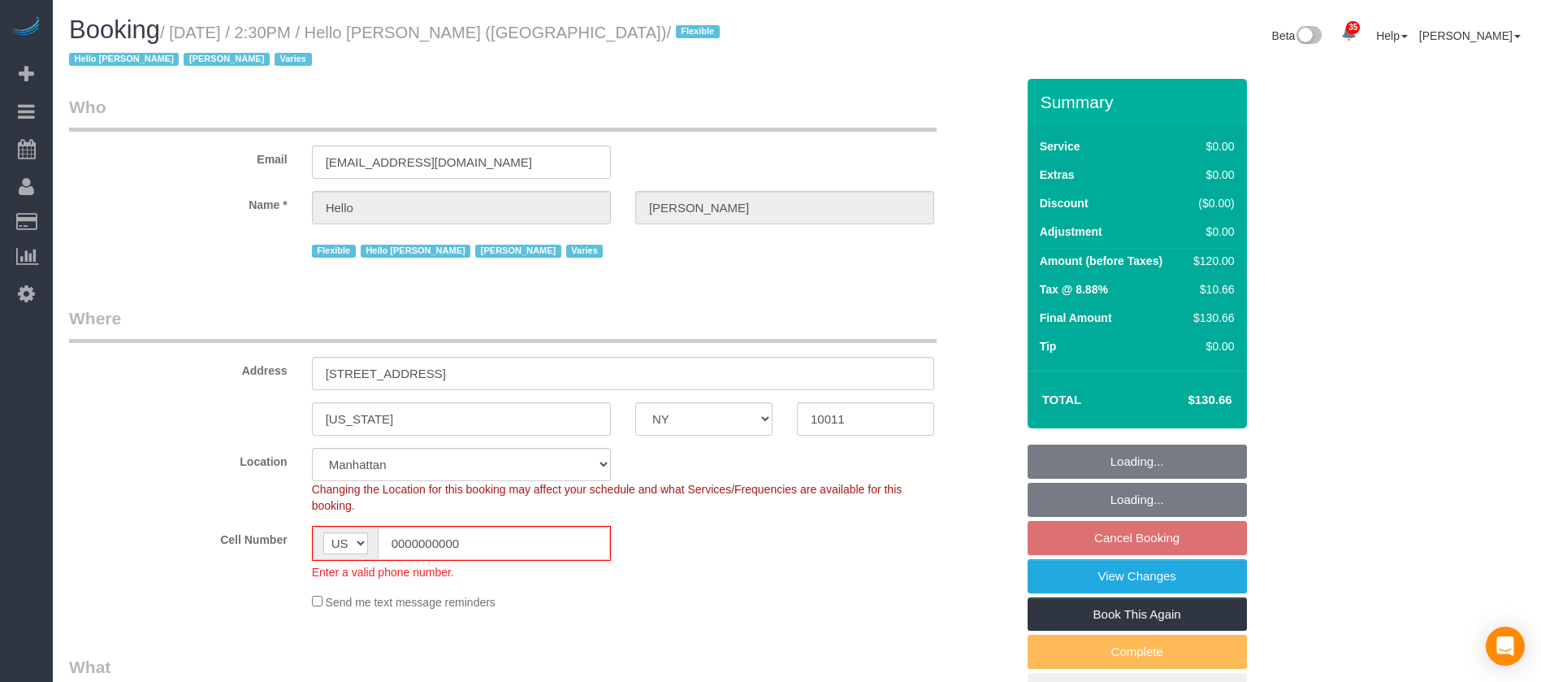
select select "NY"
select select "1"
select select "number:89"
select select "number:90"
select select "number:15"
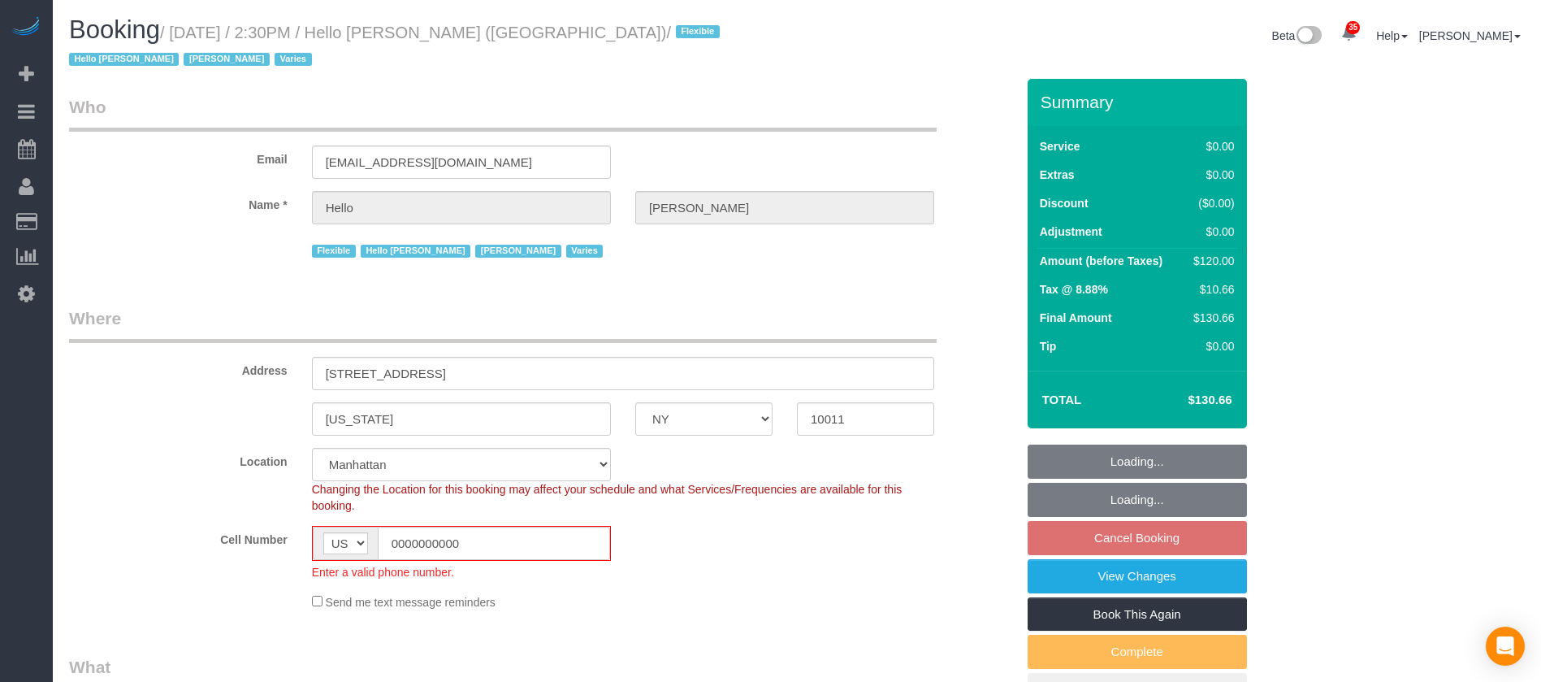
select select "number:6"
select select "number:21"
select select "22348"
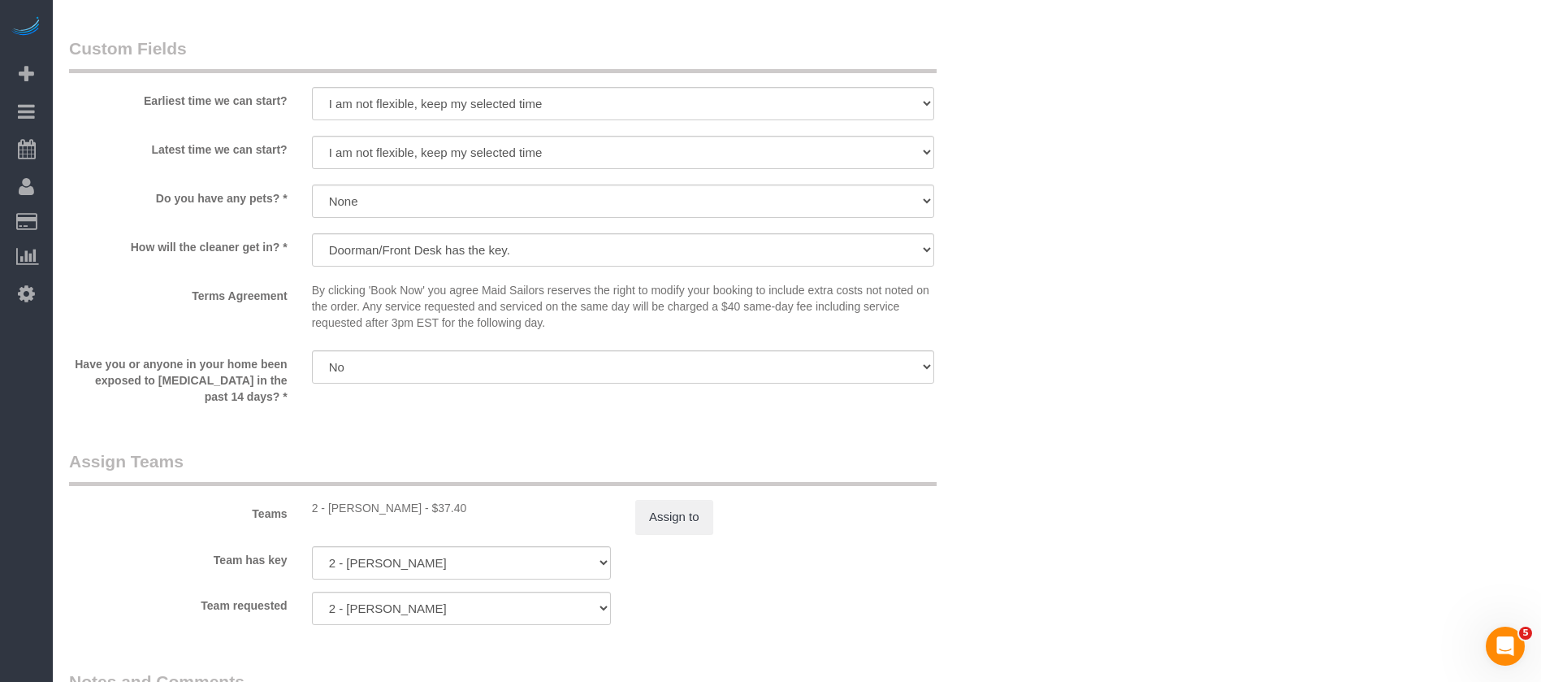
scroll to position [2071, 0]
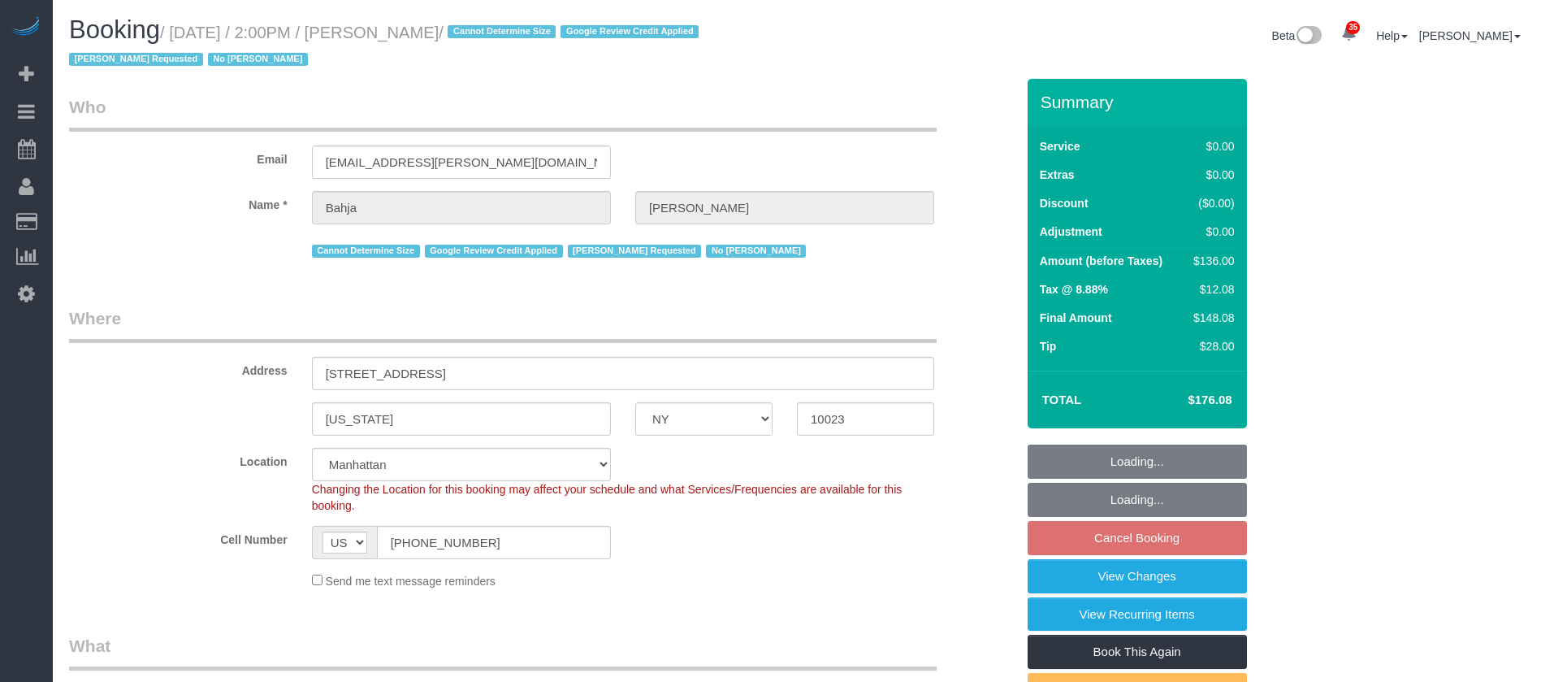
select select "NY"
select select "1"
select select "spot65"
select select "number:59"
select select "number:73"
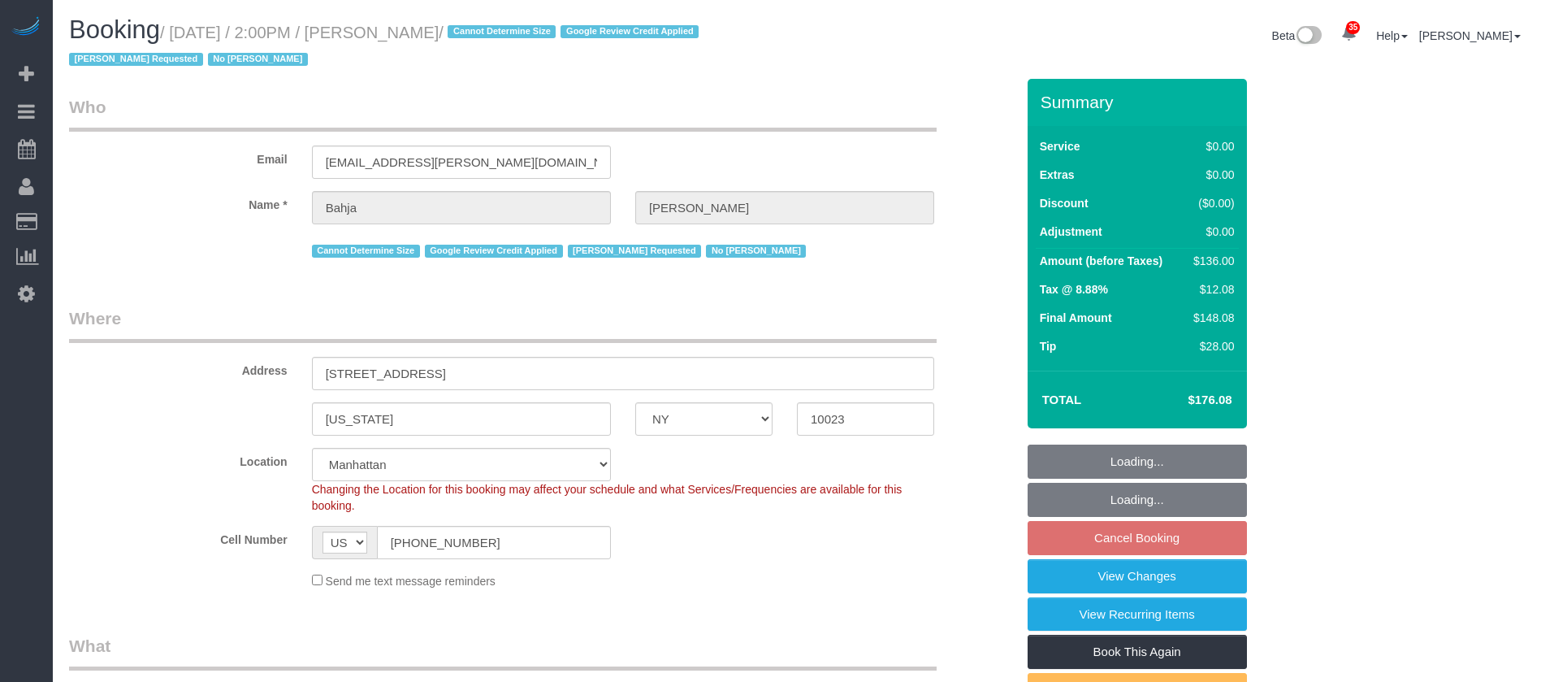
select select "number:15"
select select "number:6"
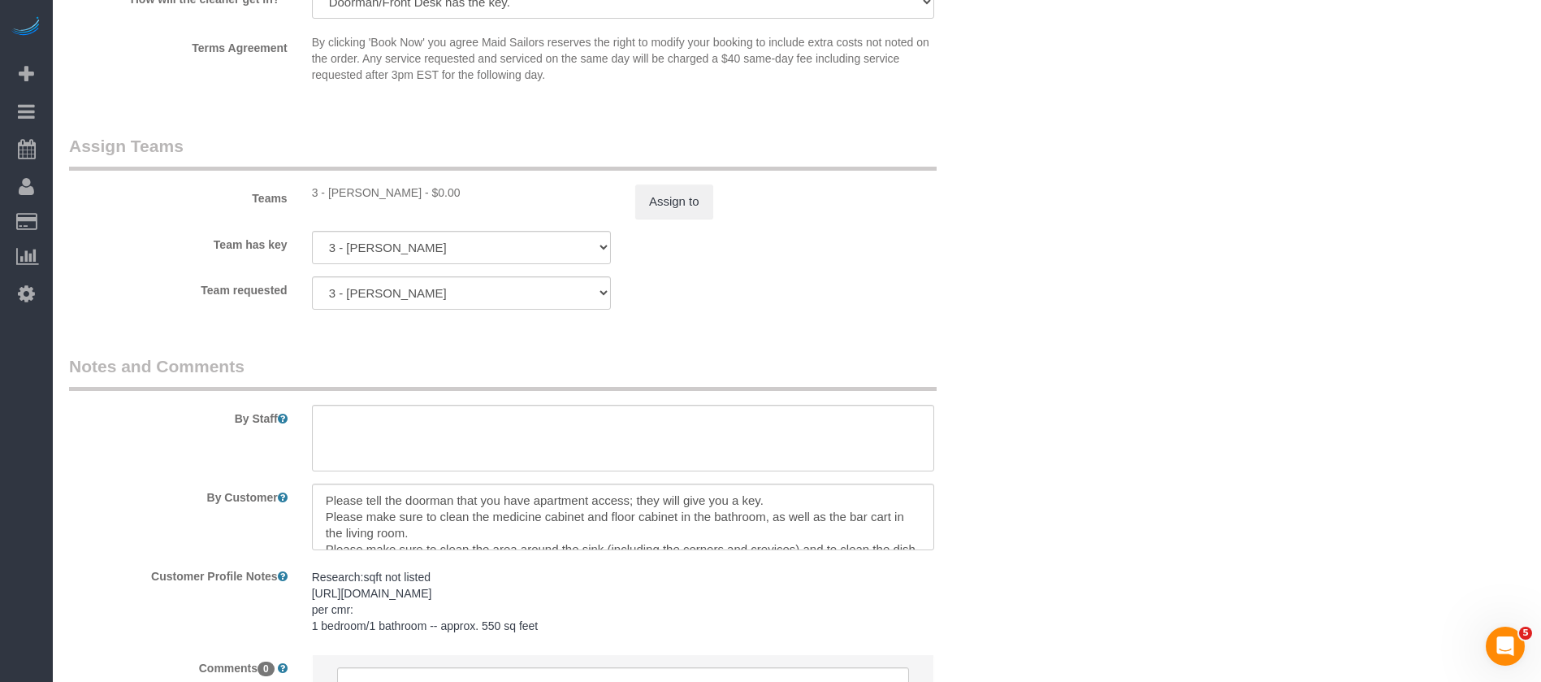
scroll to position [2193, 0]
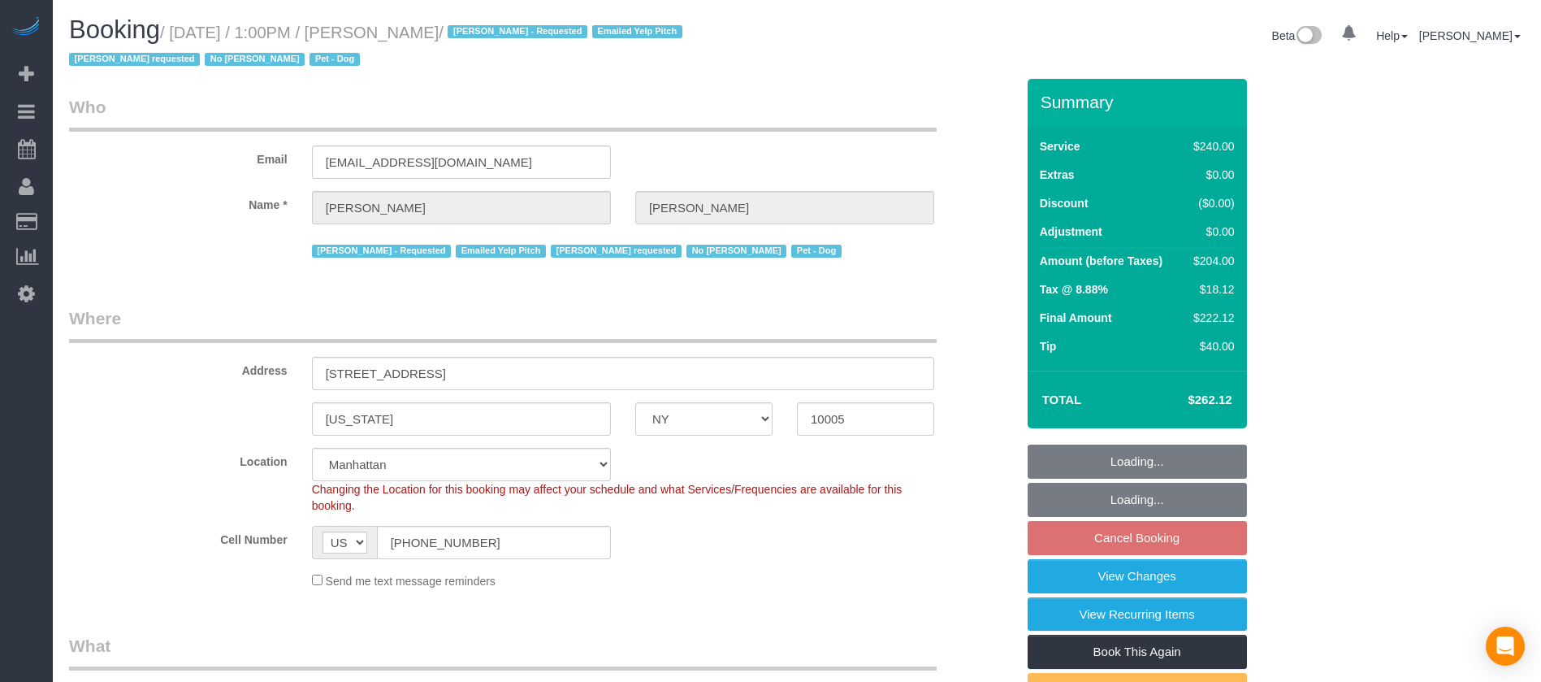
select select "NY"
select select "180"
select select "spot64"
select select "object:2191"
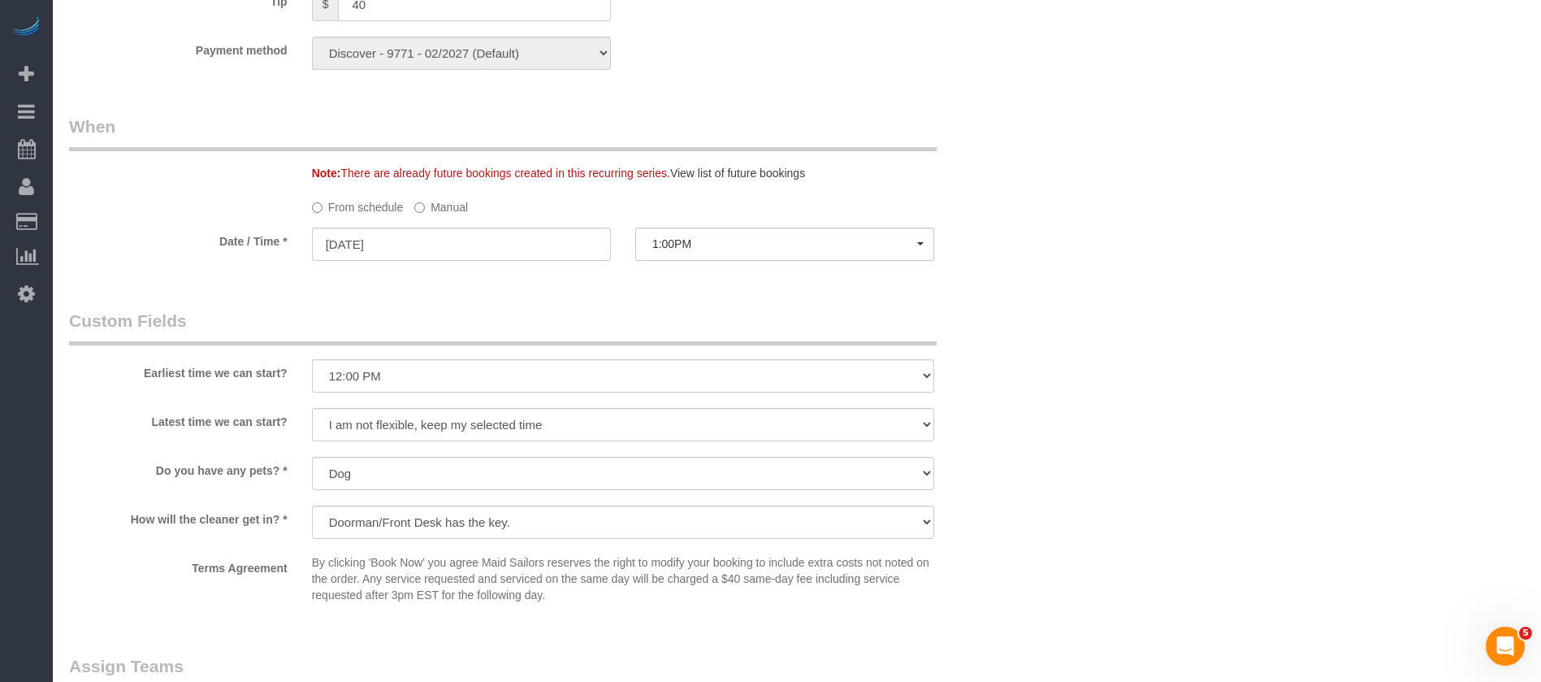
scroll to position [1828, 0]
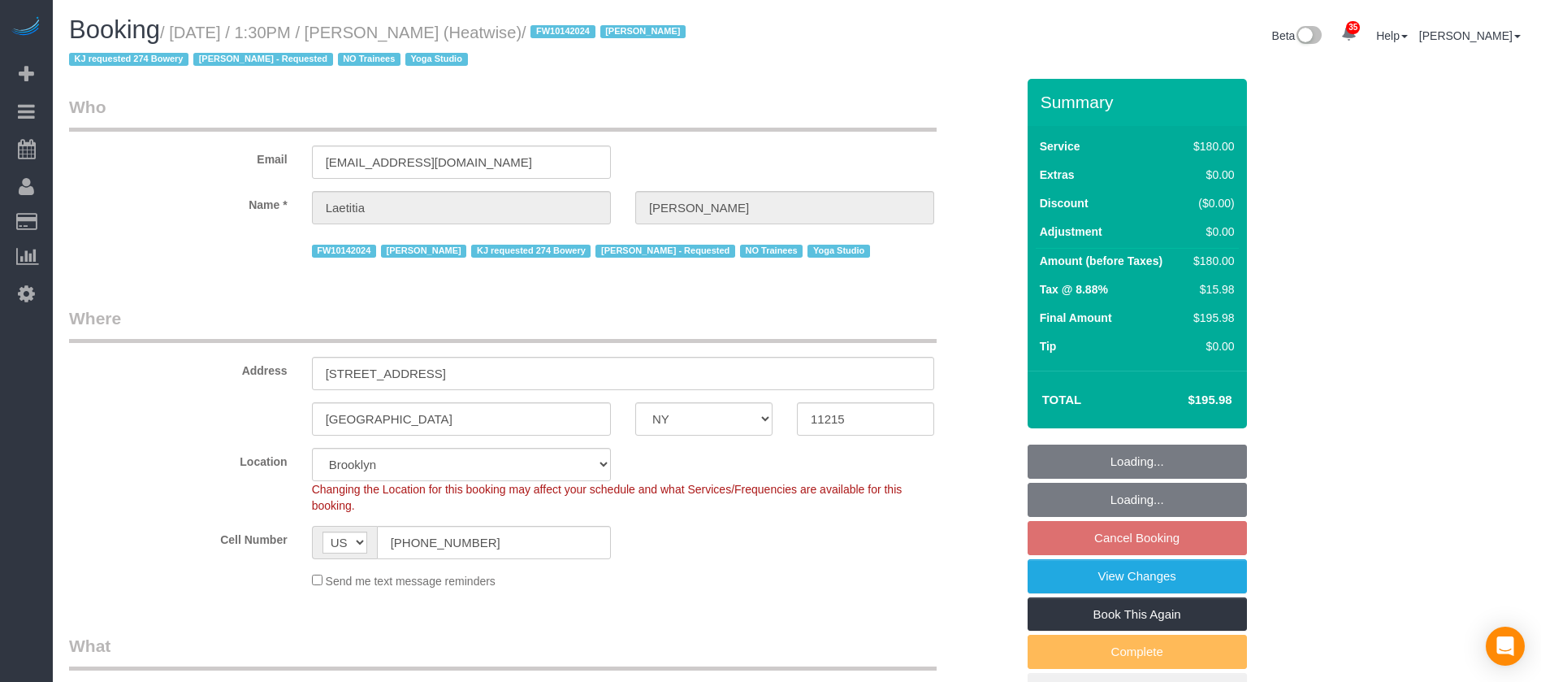
select select "NY"
select select "180"
select select "number:89"
select select "number:90"
select select "number:15"
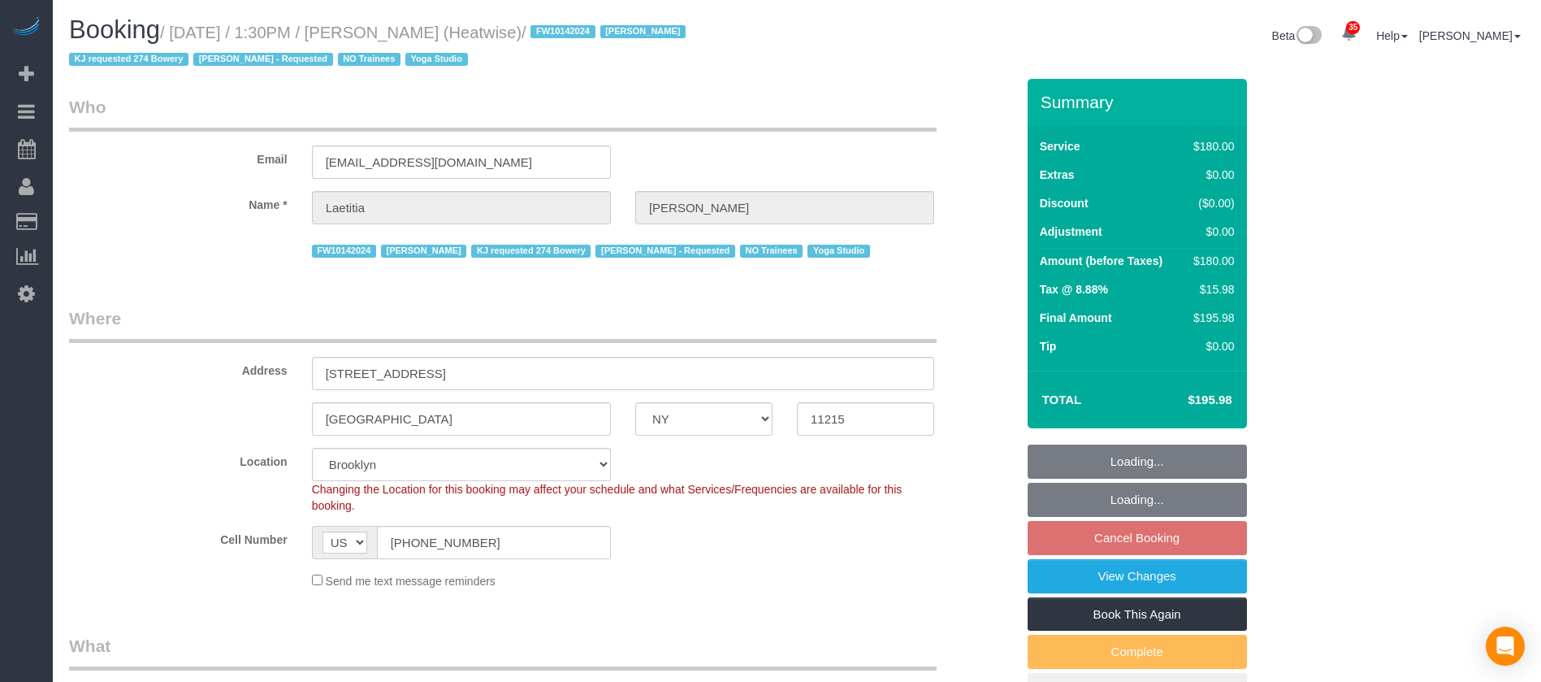
select select "number:7"
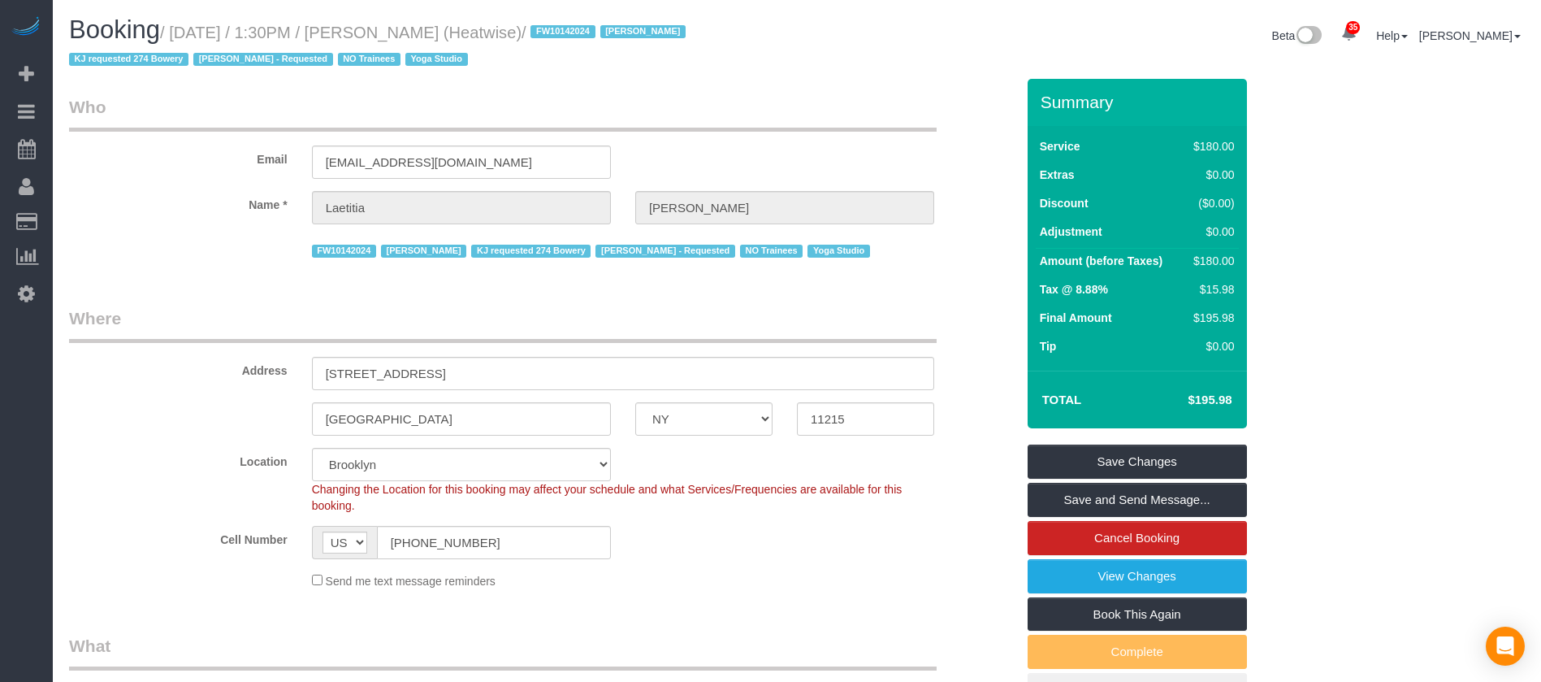
select select "object:2003"
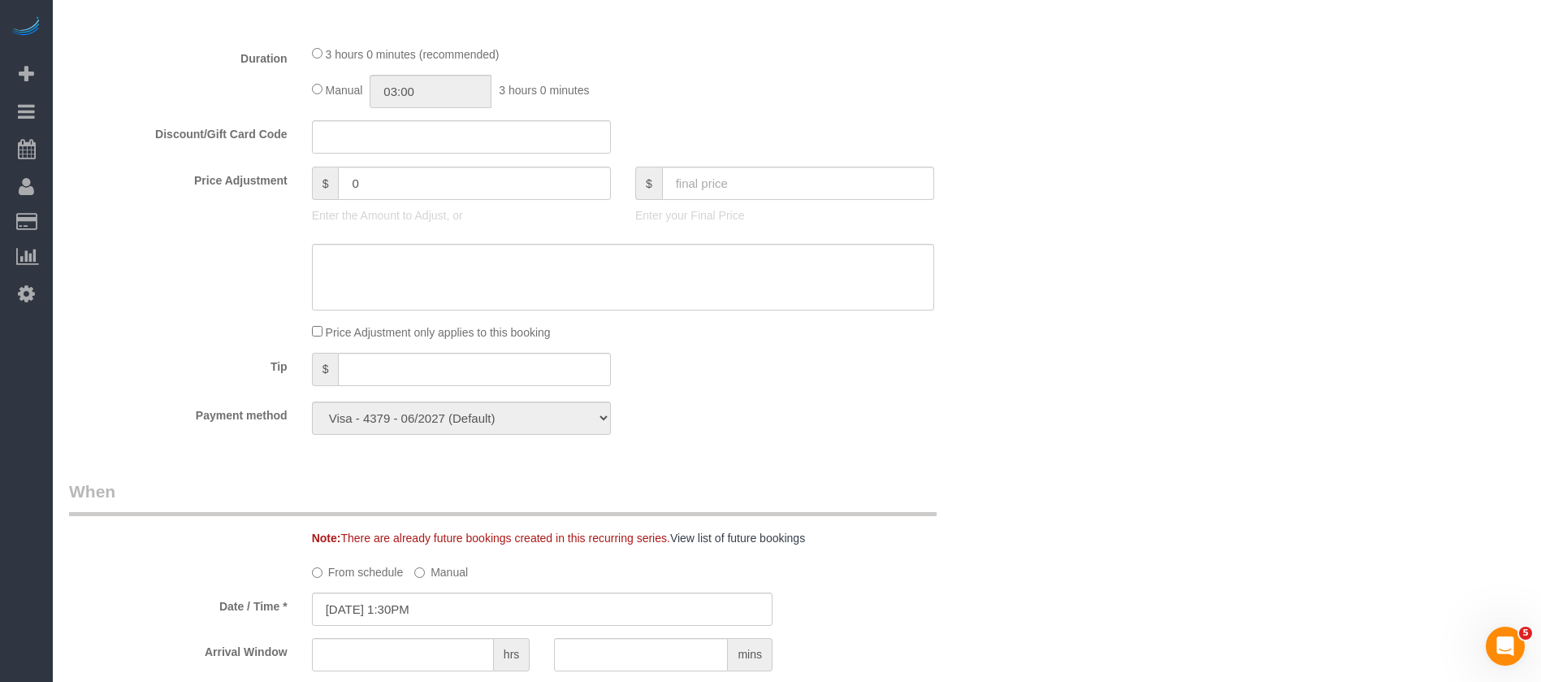
scroll to position [1219, 0]
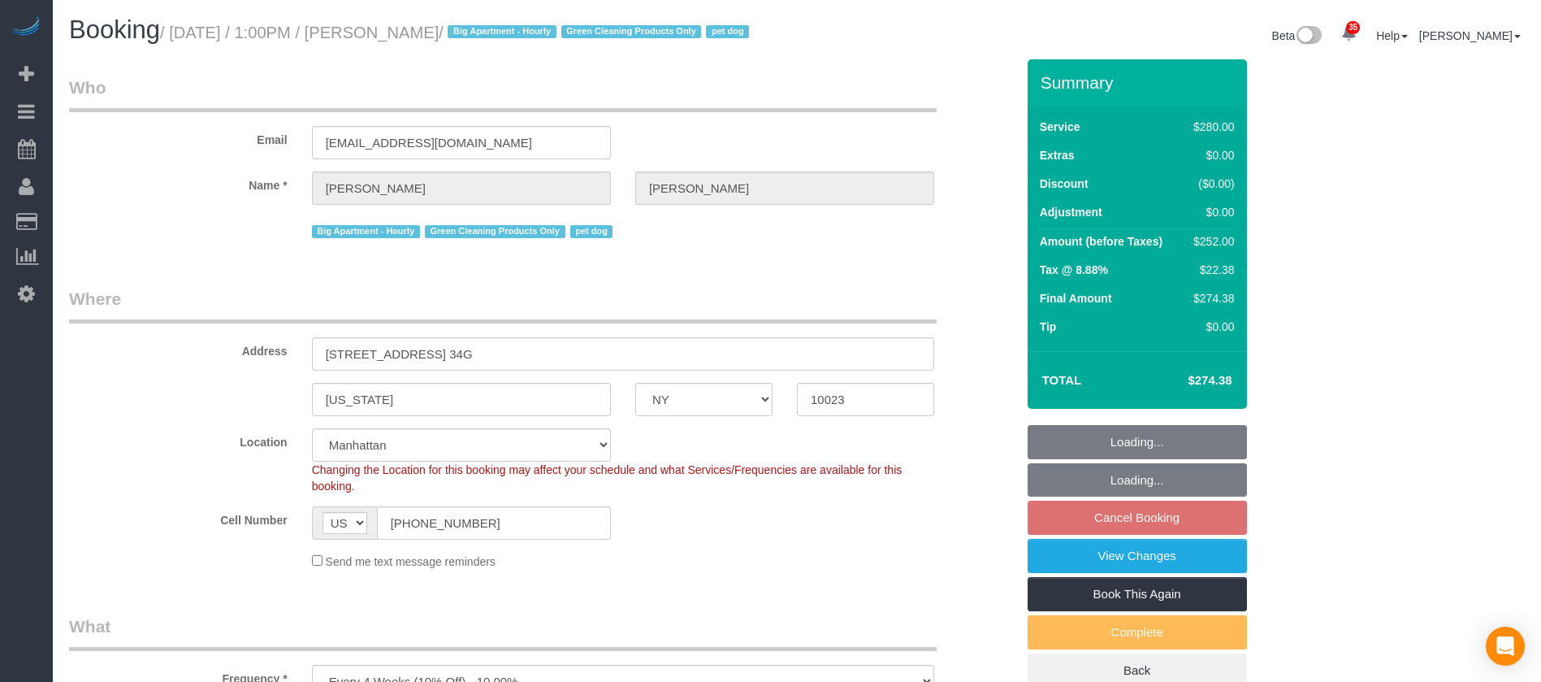
select select "NY"
select select "210"
select select "spot5"
select select "number:89"
select select "number:90"
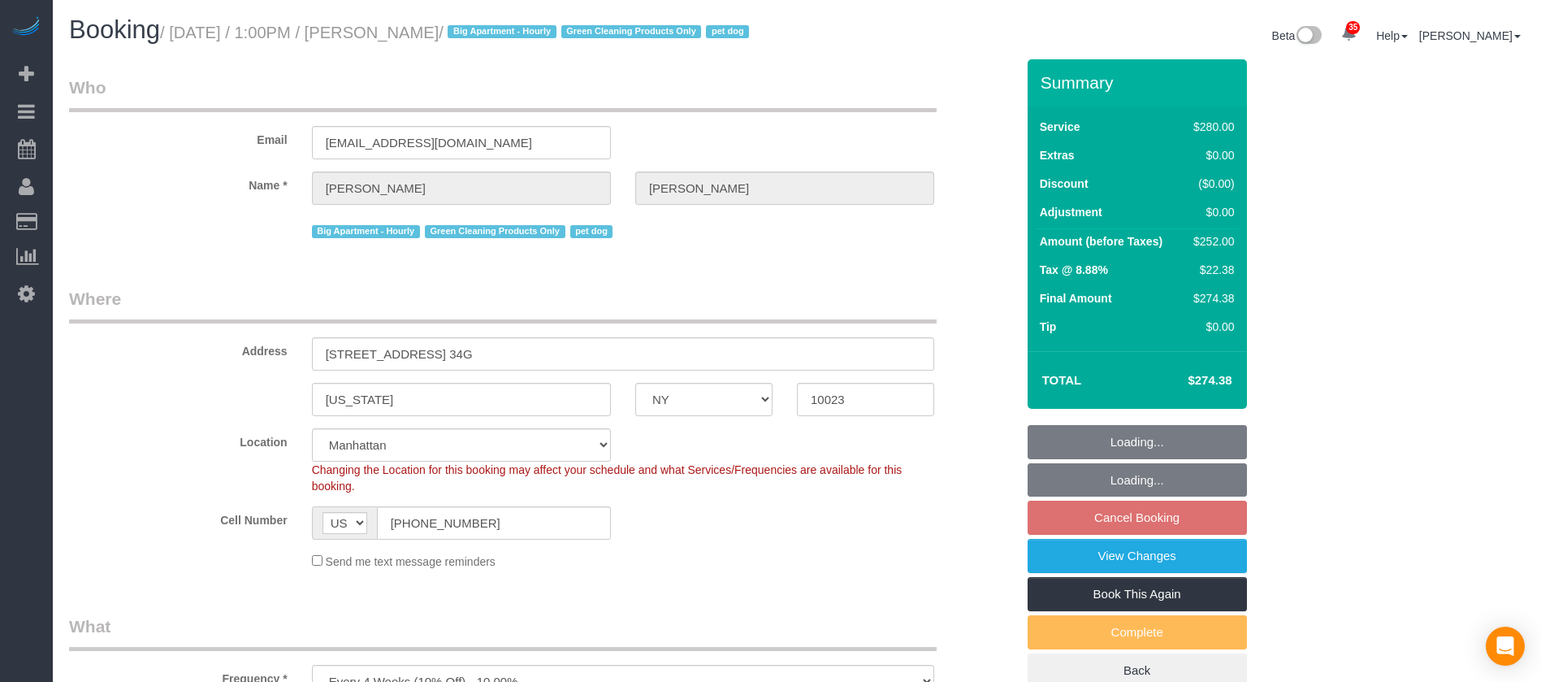
select select "number:13"
select select "number:5"
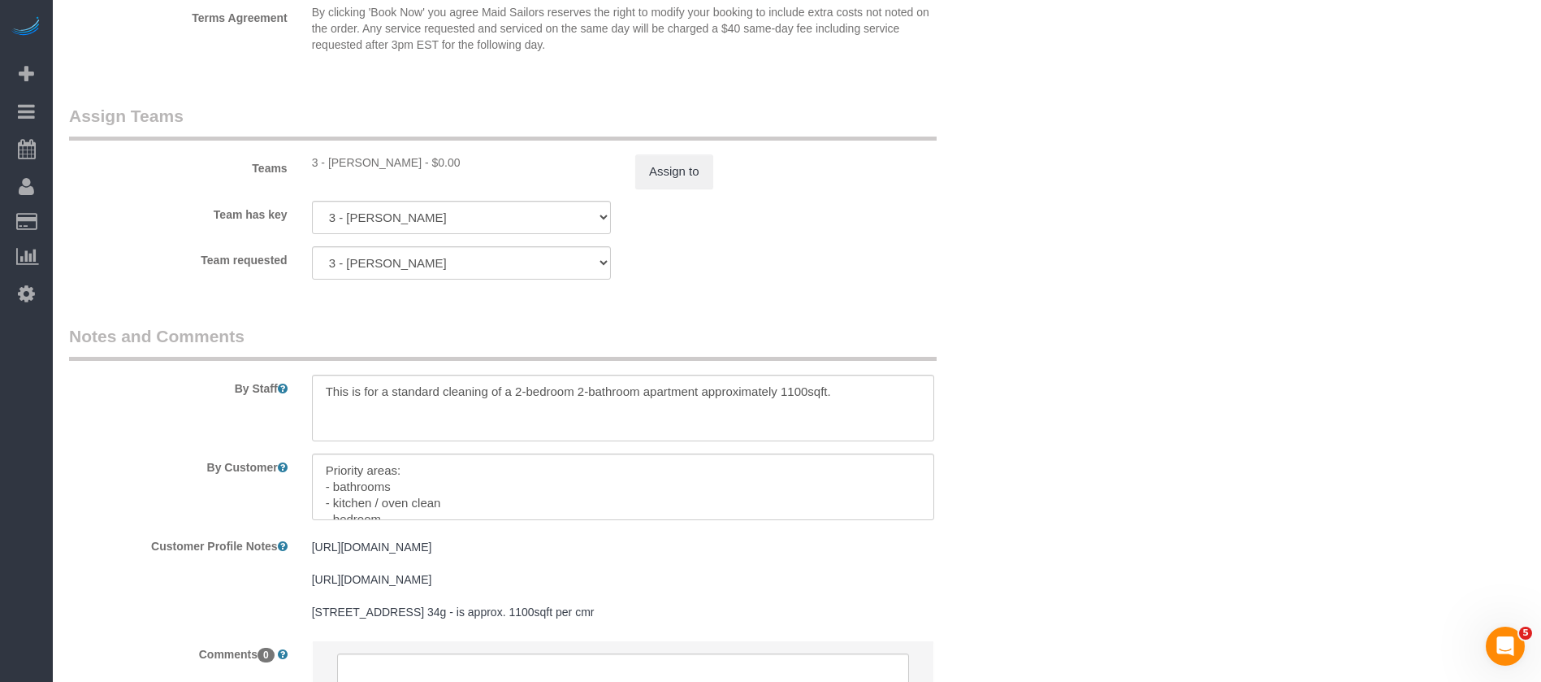
scroll to position [1941, 0]
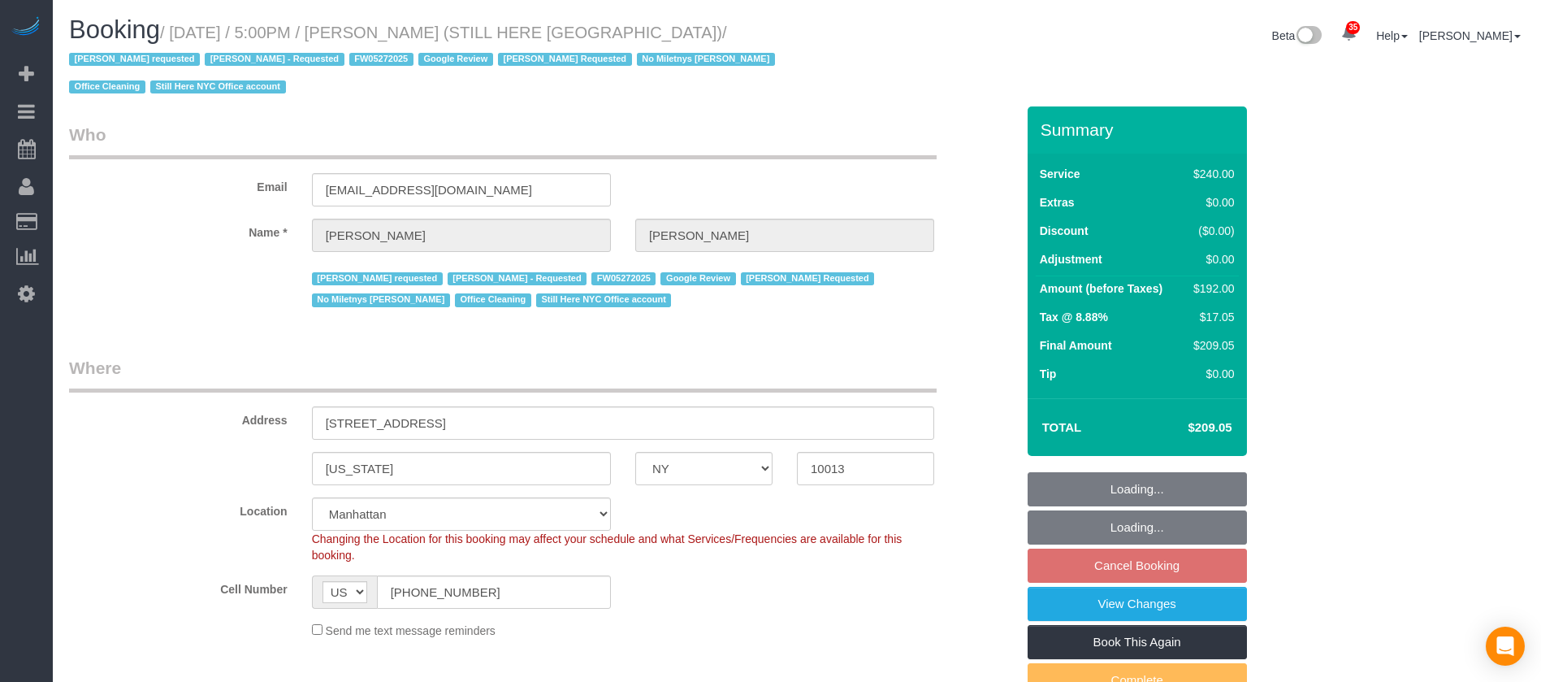
select select "NY"
select select "180"
select select "spot9"
select select "number:89"
select select "number:90"
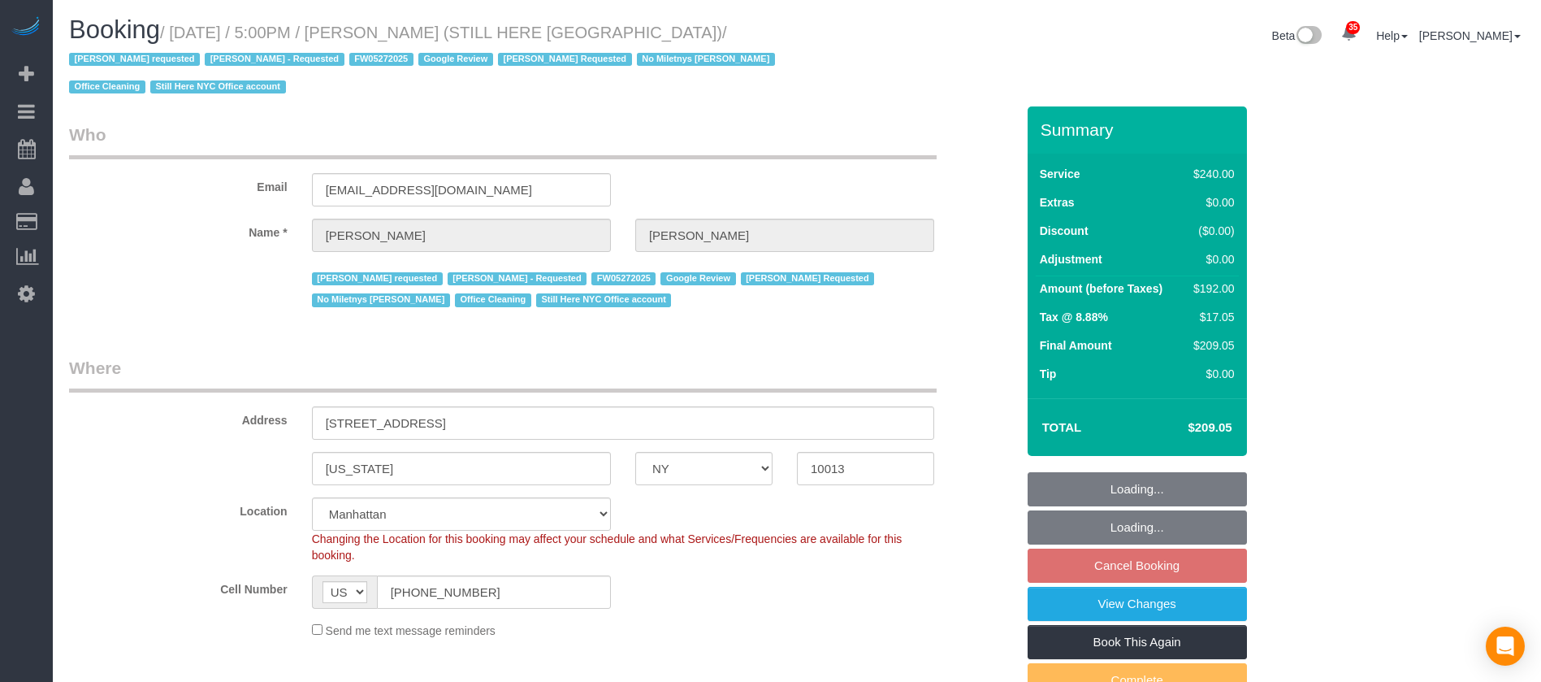
select select "number:15"
select select "number:5"
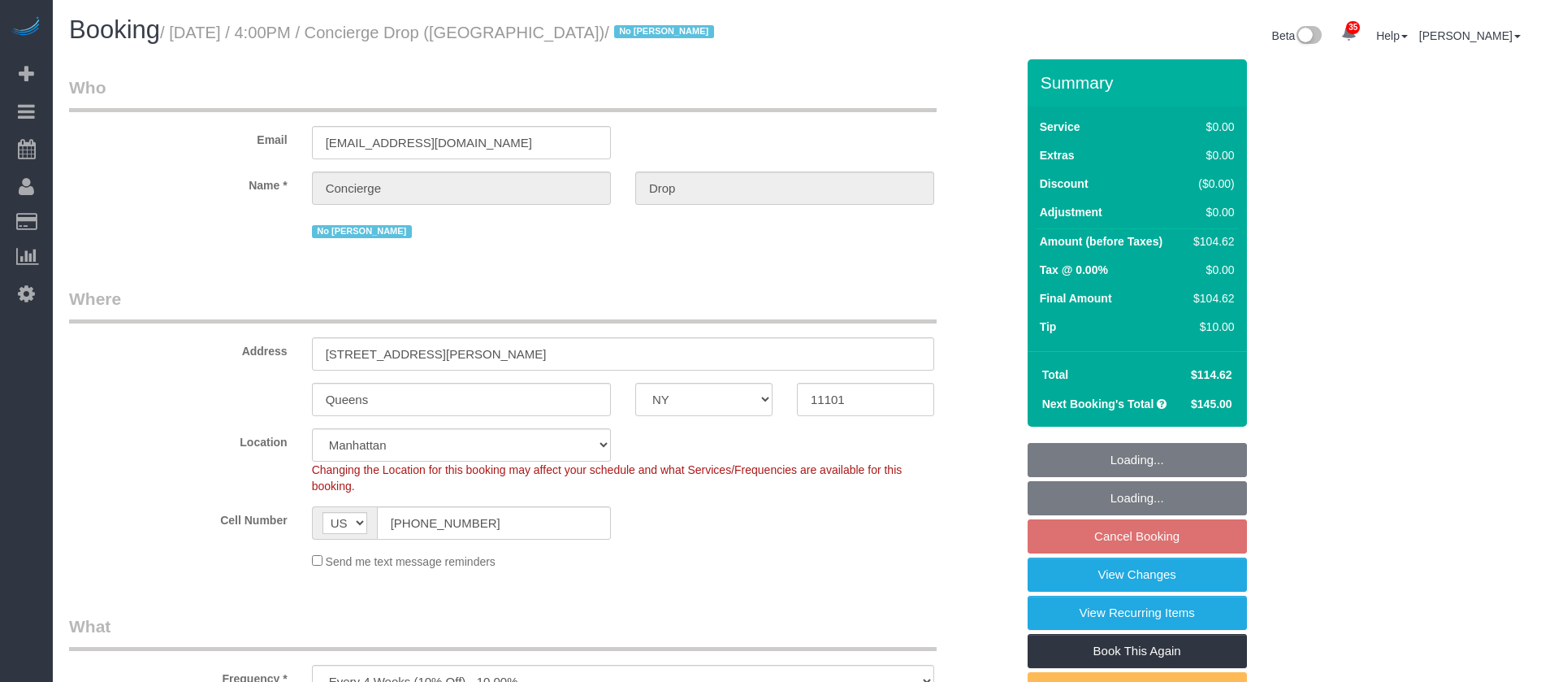
select select "NY"
select select "number:89"
select select "number:90"
select select "number:15"
select select "number:5"
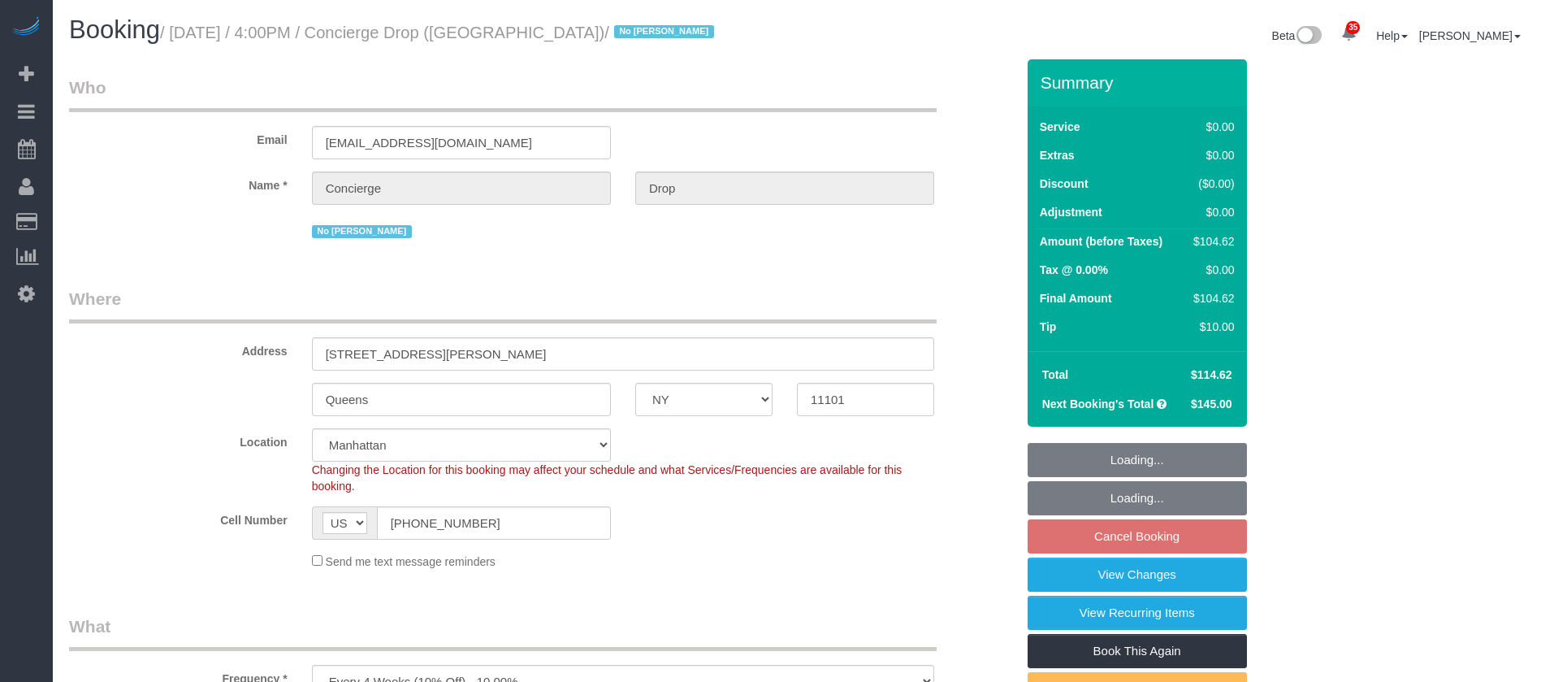
select select "spot67"
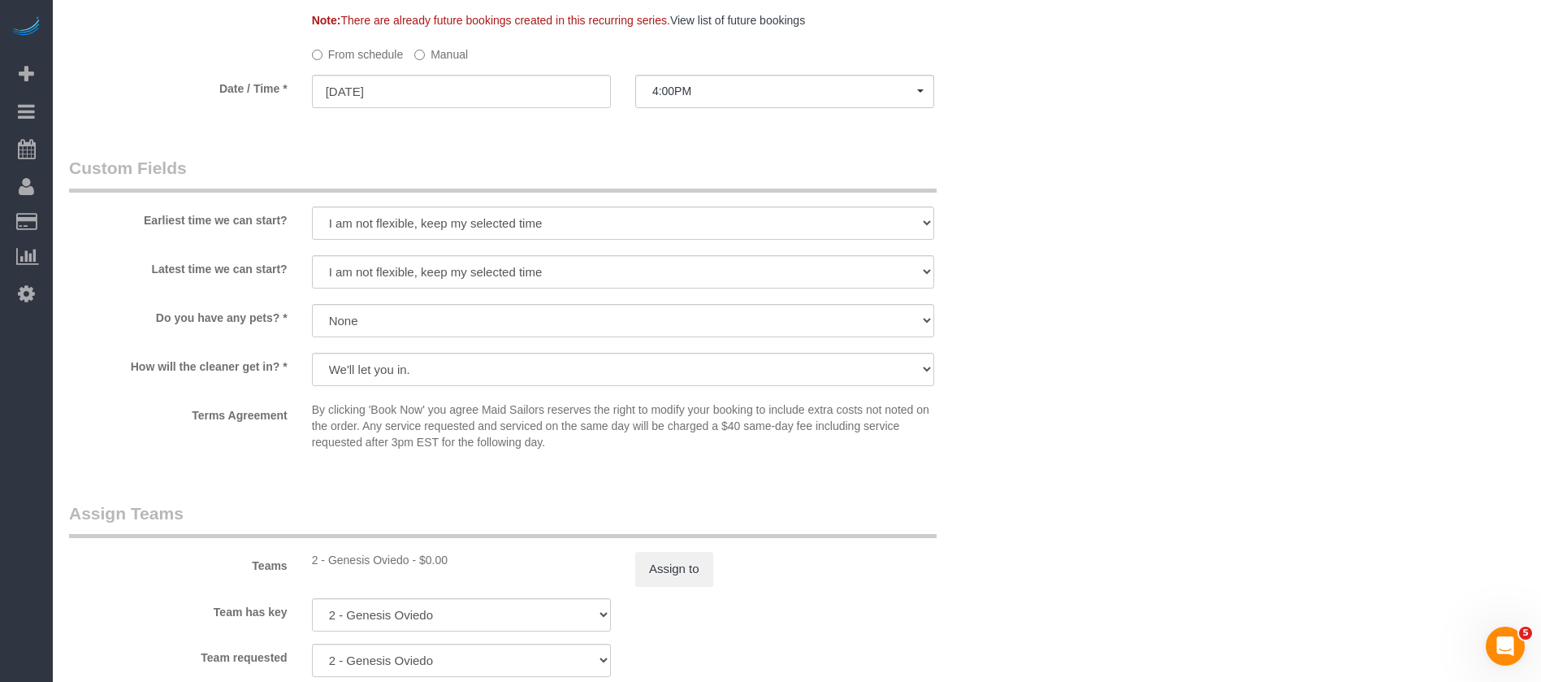
scroll to position [1828, 0]
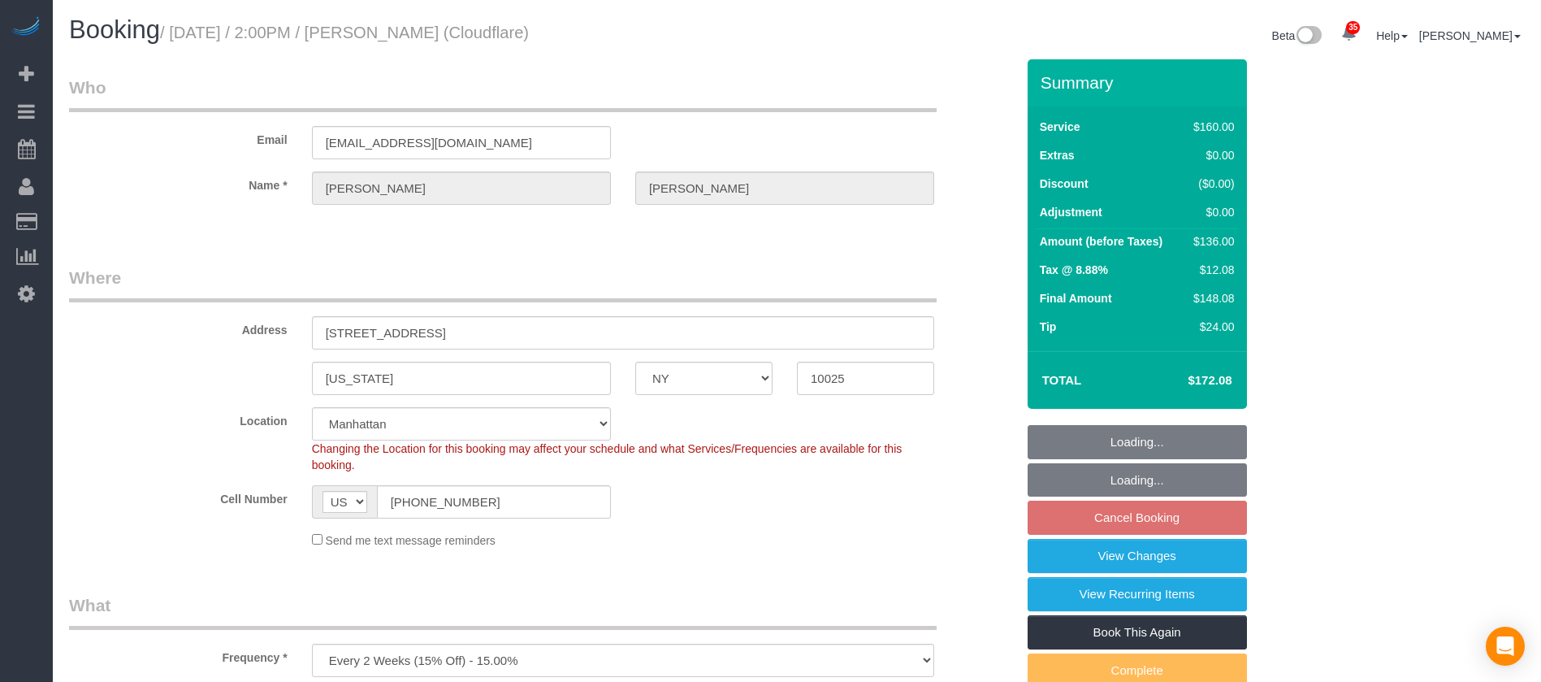
select select "NY"
select select "number:89"
select select "number:90"
select select "number:15"
select select "number:5"
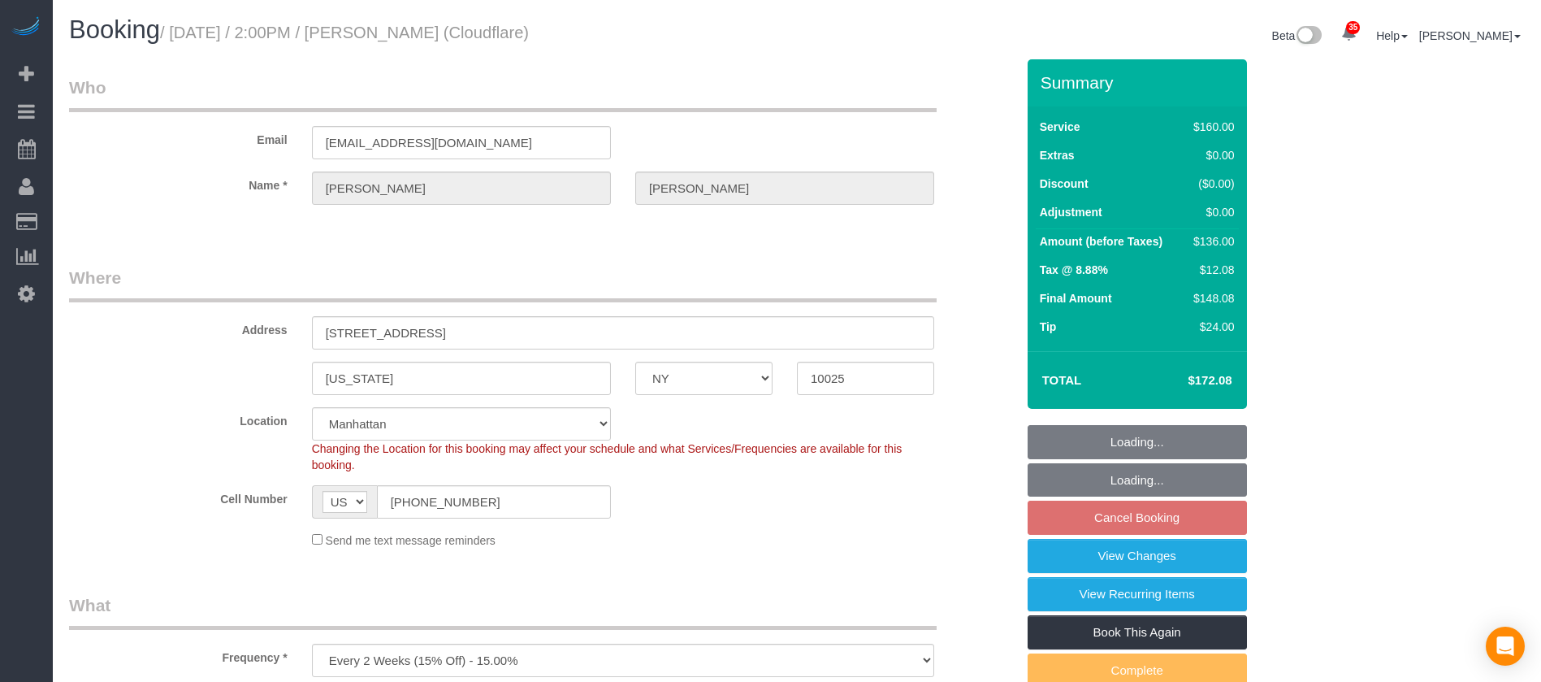
select select "spot65"
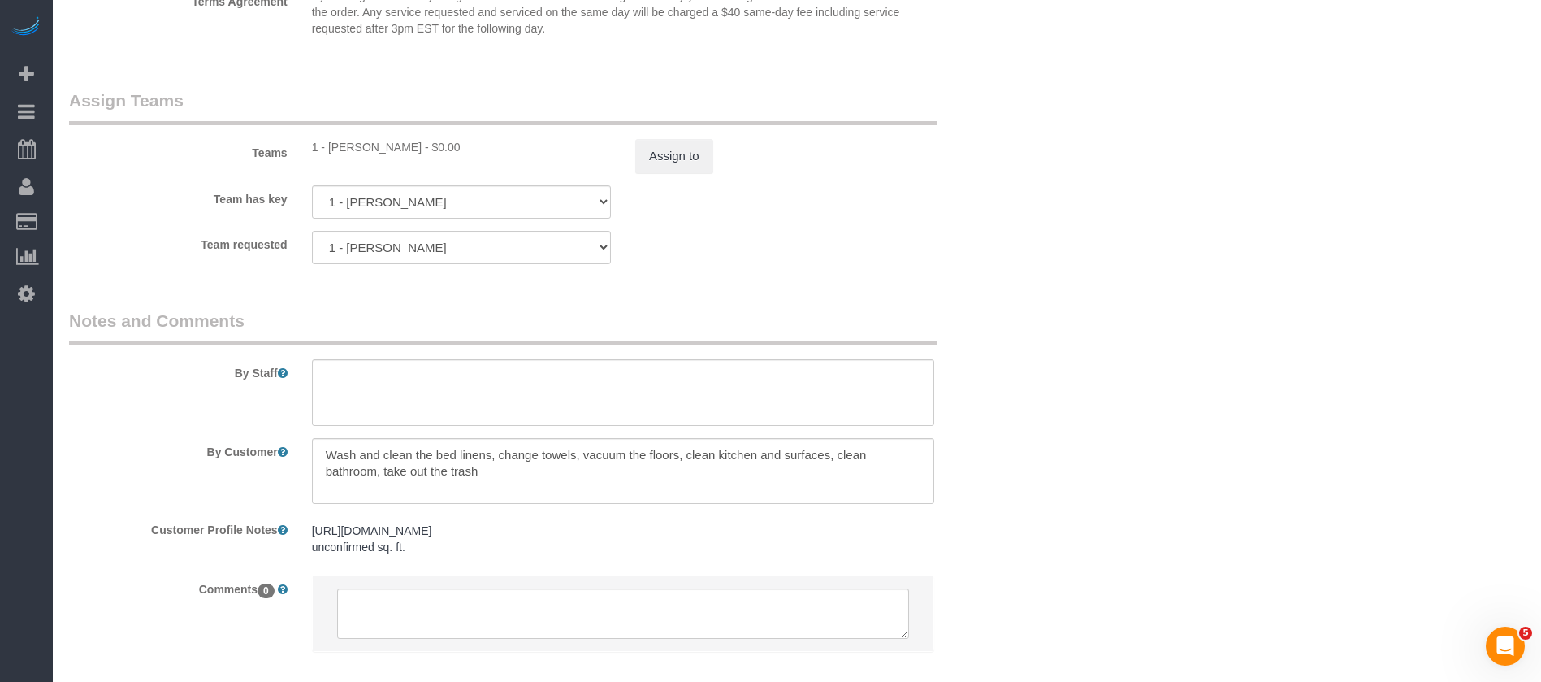
scroll to position [1834, 0]
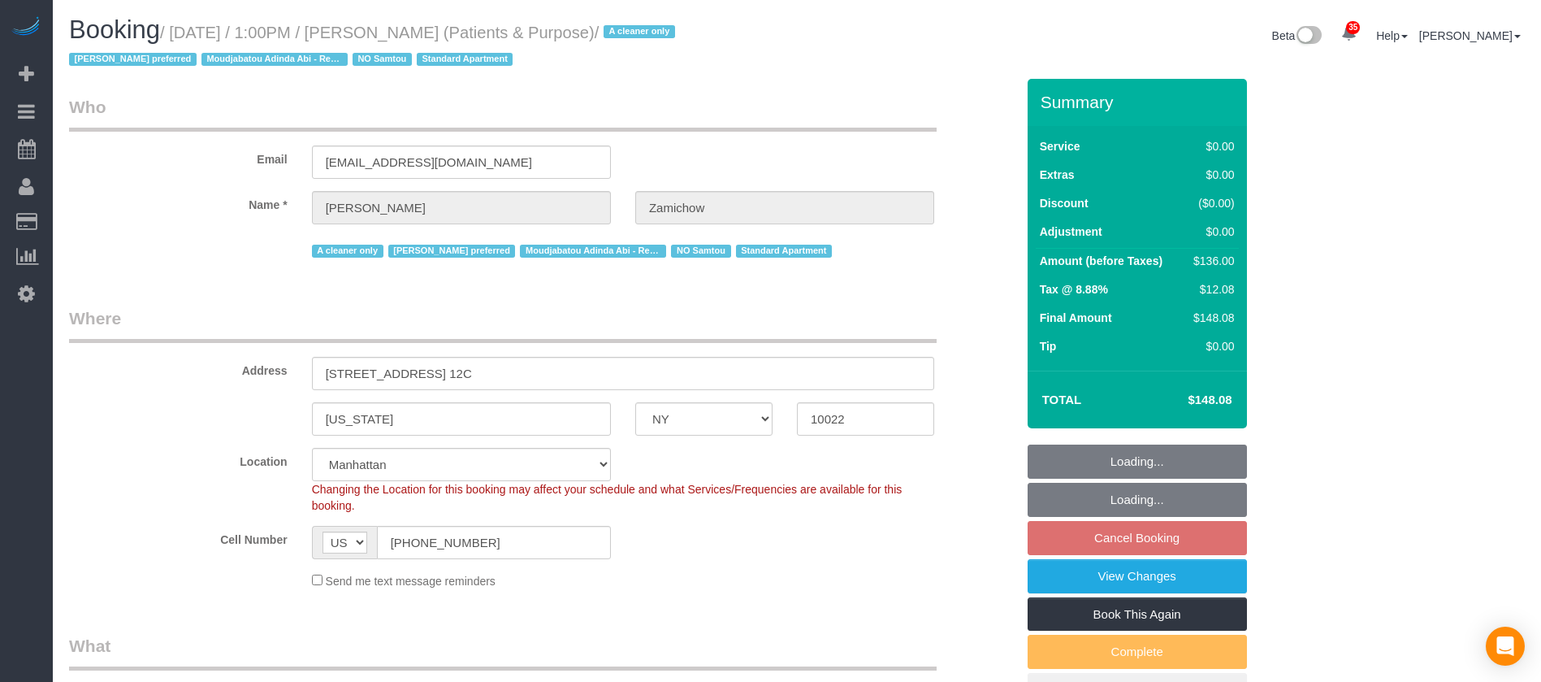
select select "NY"
select select "1"
select select "string:stripe-pm_1QChMk4VGloSiKo73YhVfFtE"
select select "spot5"
select select "number:89"
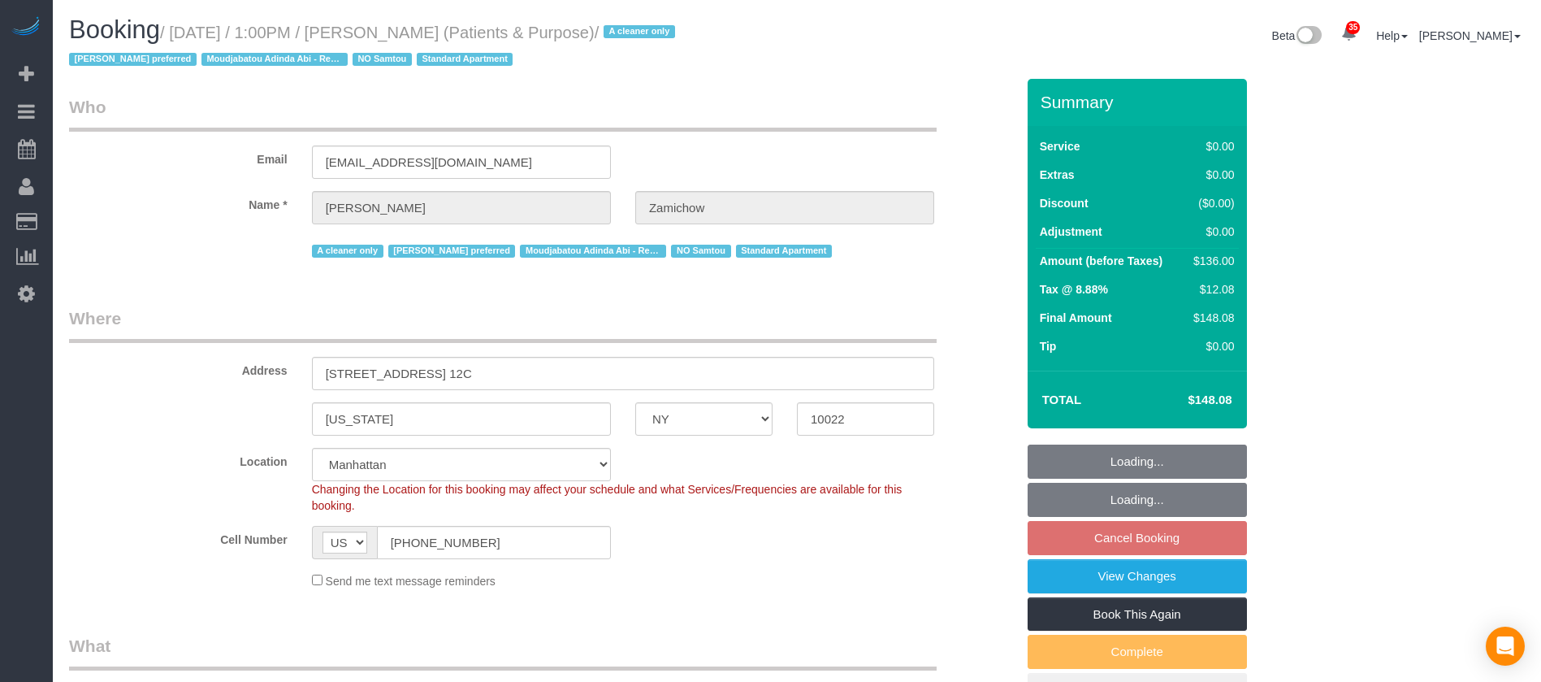
select select "number:90"
select select "number:15"
select select "number:7"
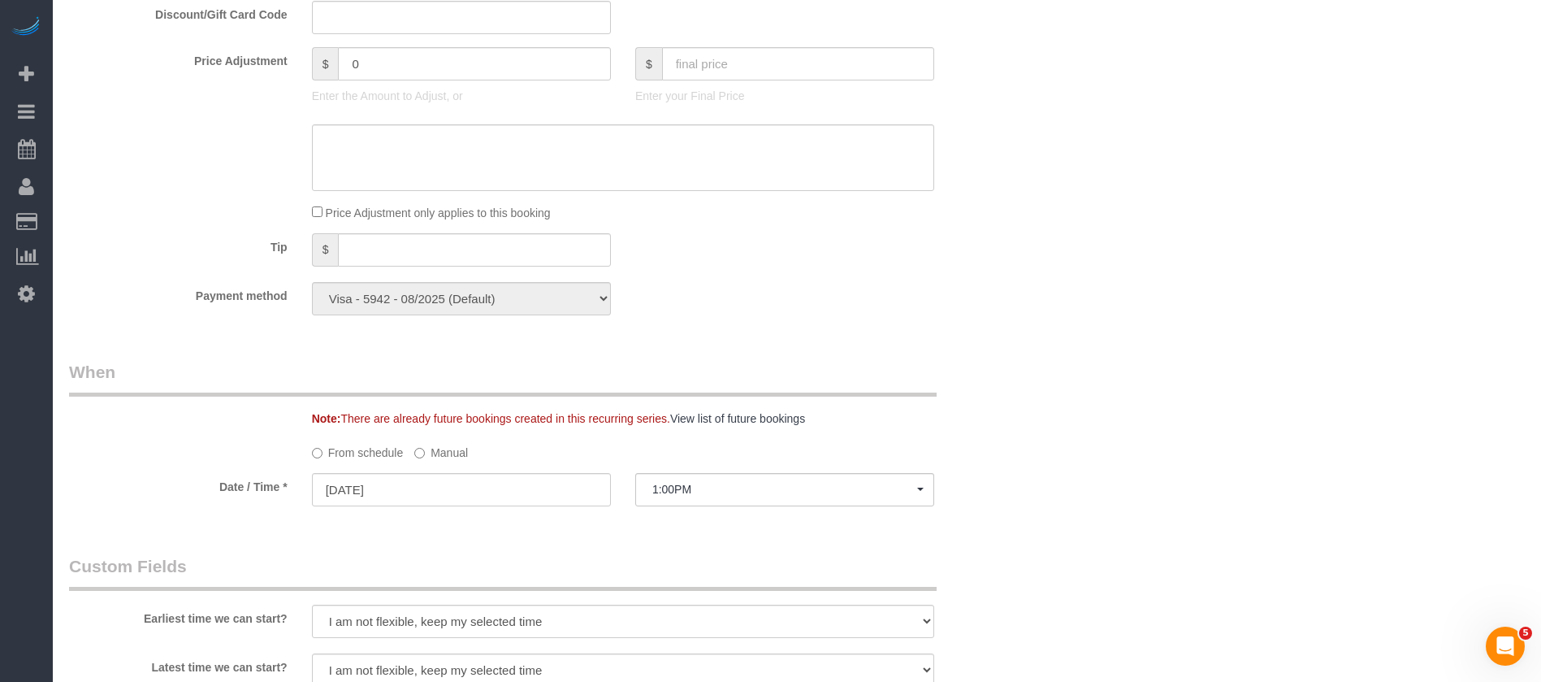
scroll to position [1584, 0]
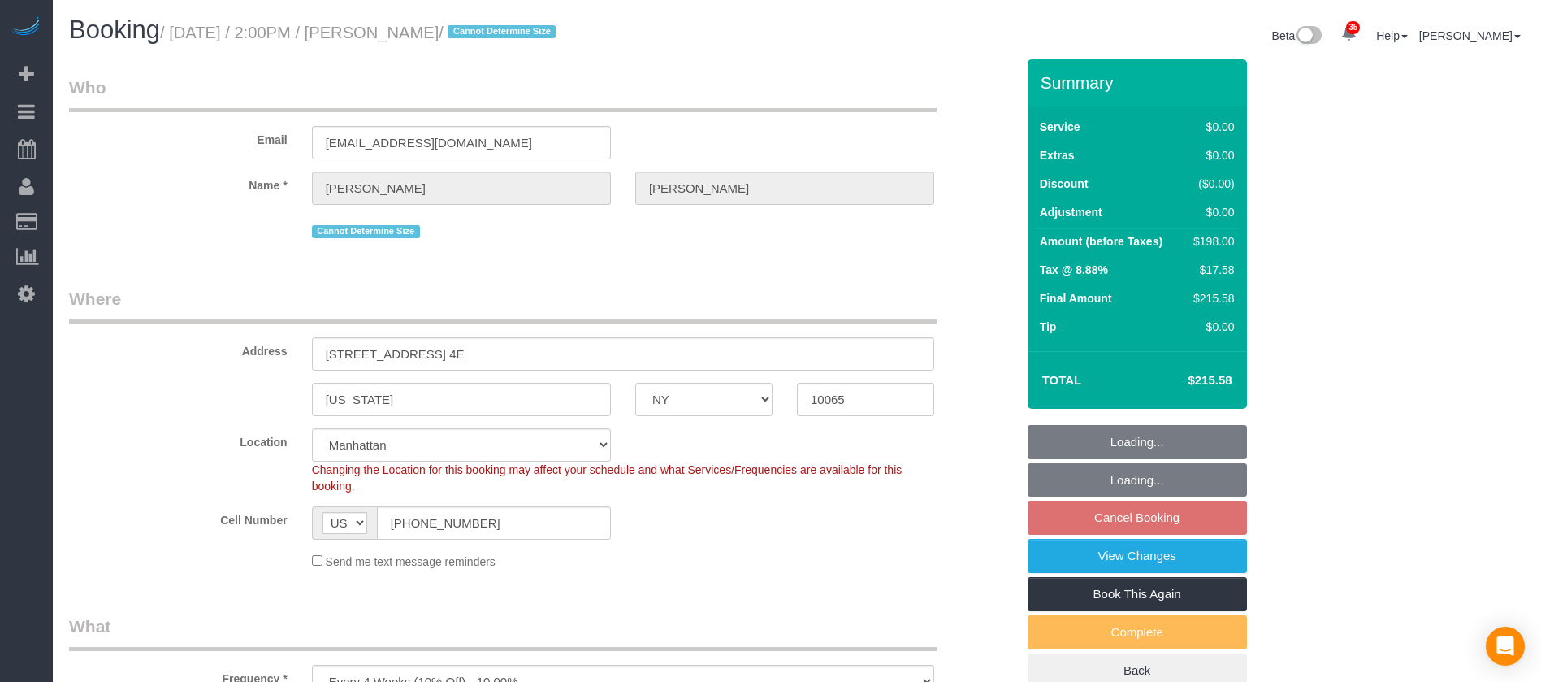
select select "NY"
select select "2"
select select "string:stripe-pm_1QpLAW4VGloSiKo7vCGtIfaz"
select select "spot65"
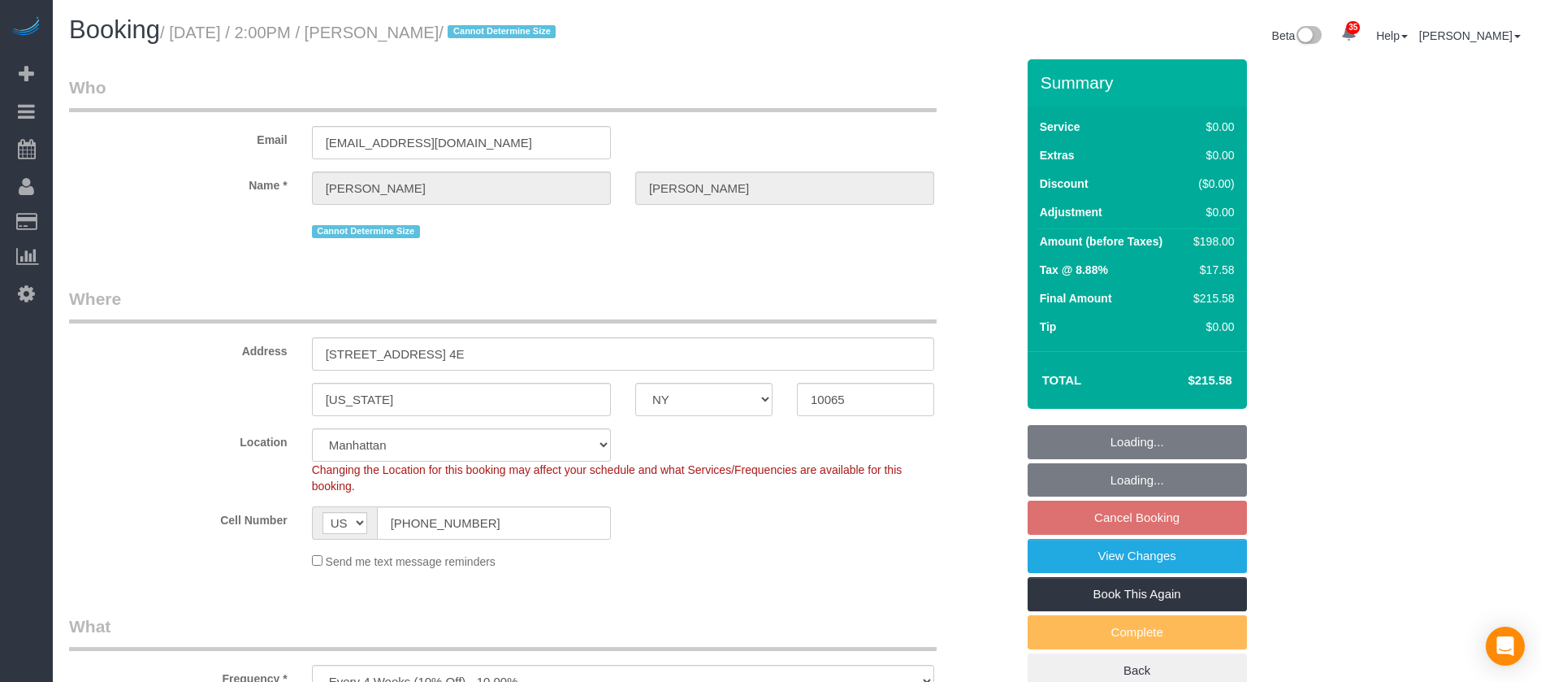
select select "number:58"
select select "number:76"
select select "number:15"
select select "number:5"
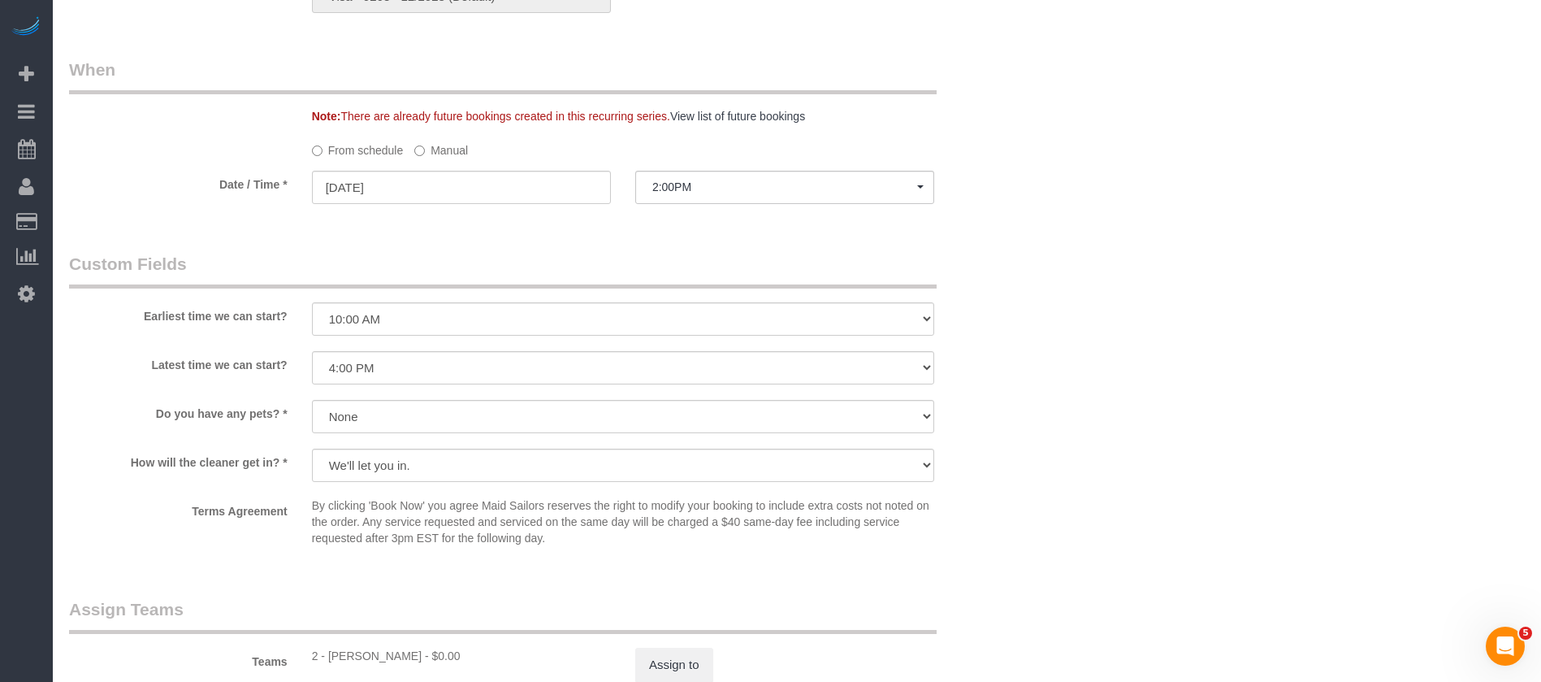
scroll to position [2071, 0]
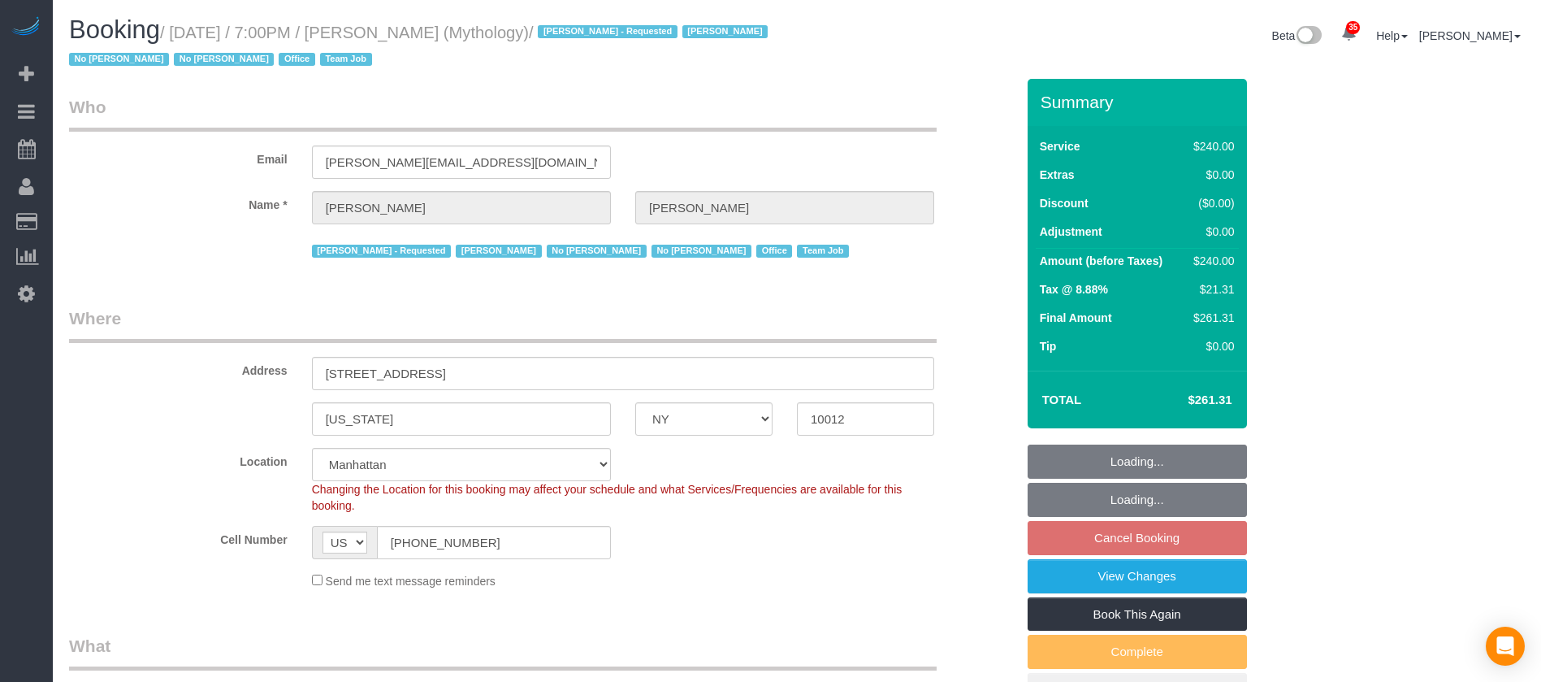
select select "NY"
select select "2"
select select "120"
select select "number:89"
select select "number:90"
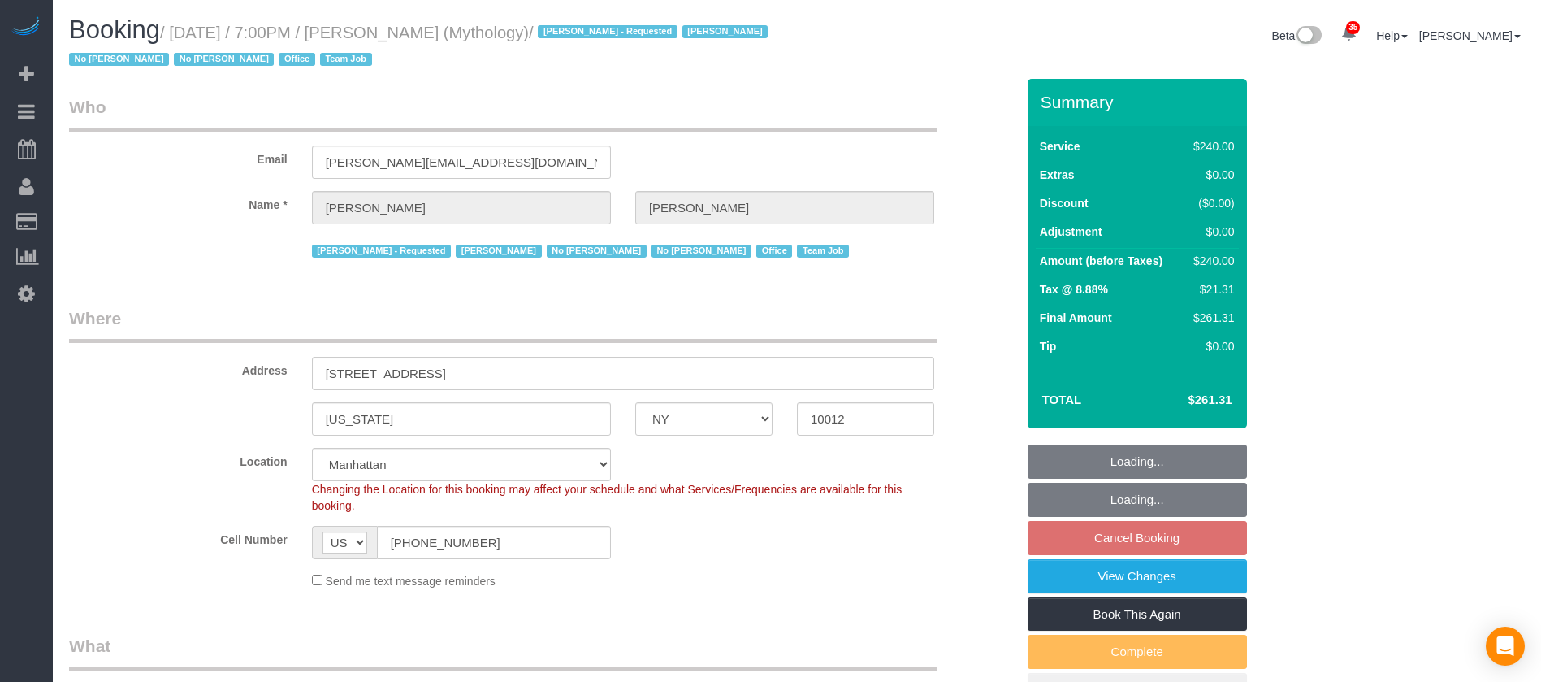
select select "number:15"
select select "number:7"
select select "spot70"
